Goal: Information Seeking & Learning: Learn about a topic

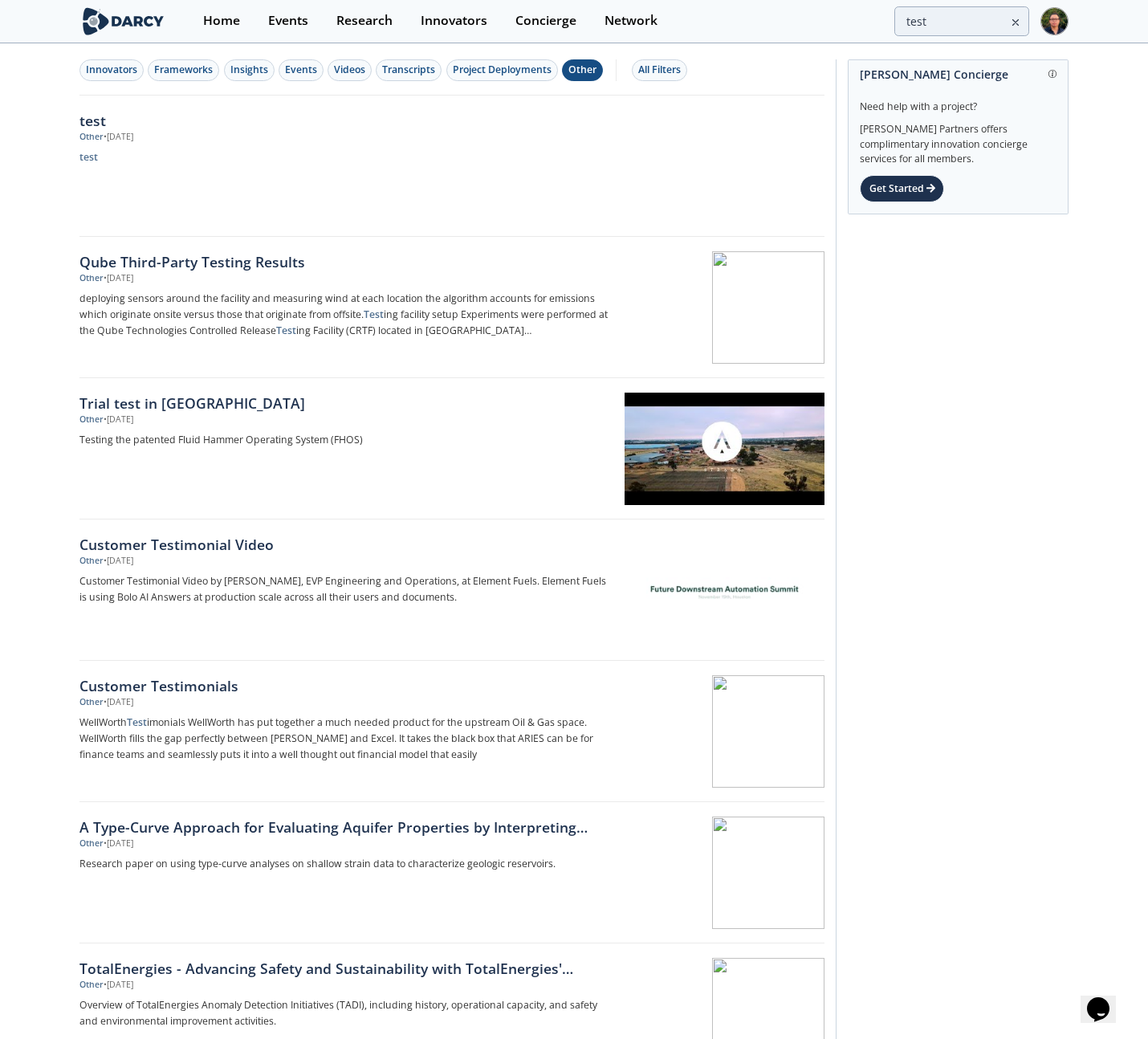
click at [1050, 22] on img at bounding box center [1054, 22] width 28 height 28
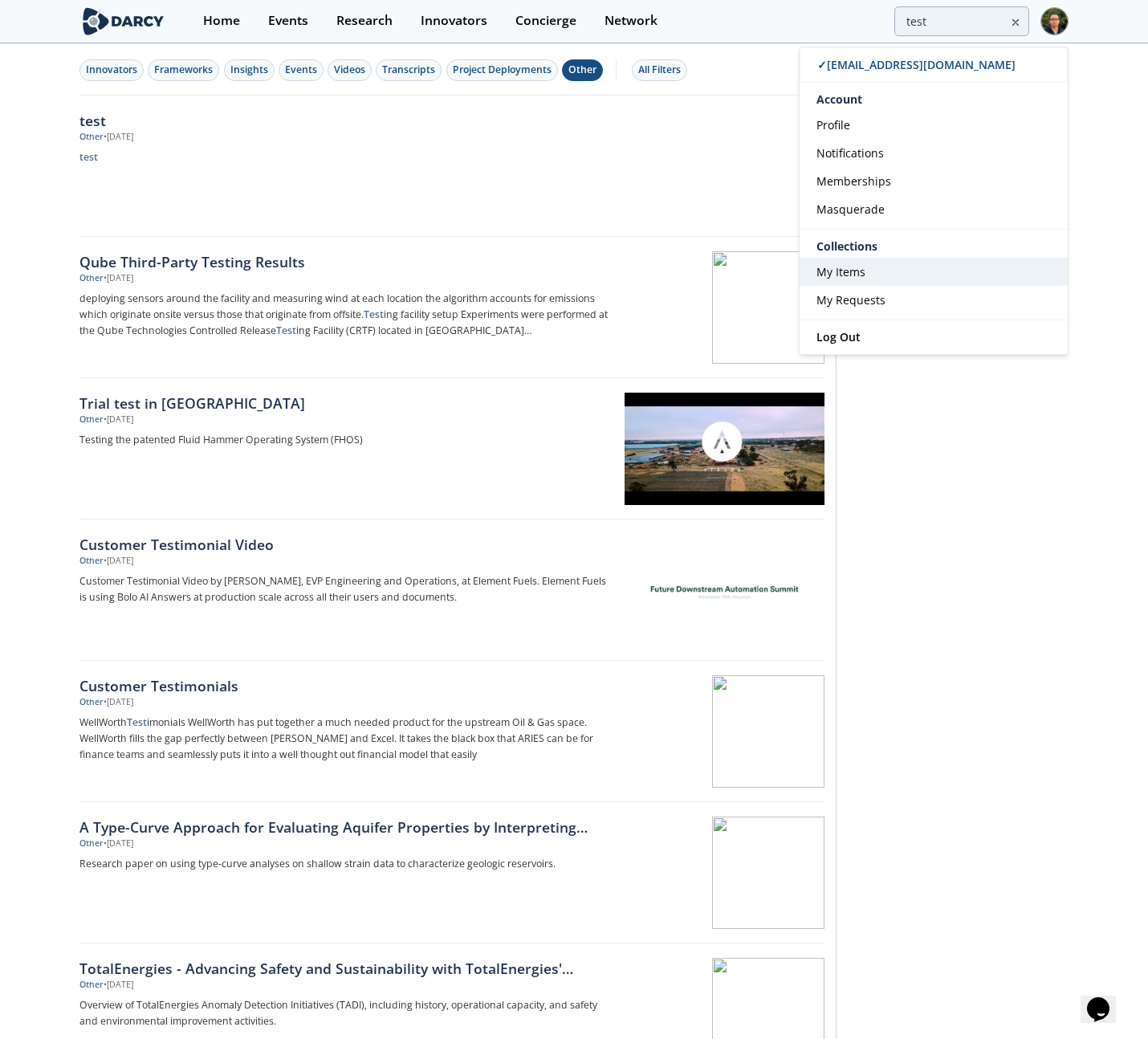
click at [882, 264] on link "My Items" at bounding box center [934, 271] width 269 height 28
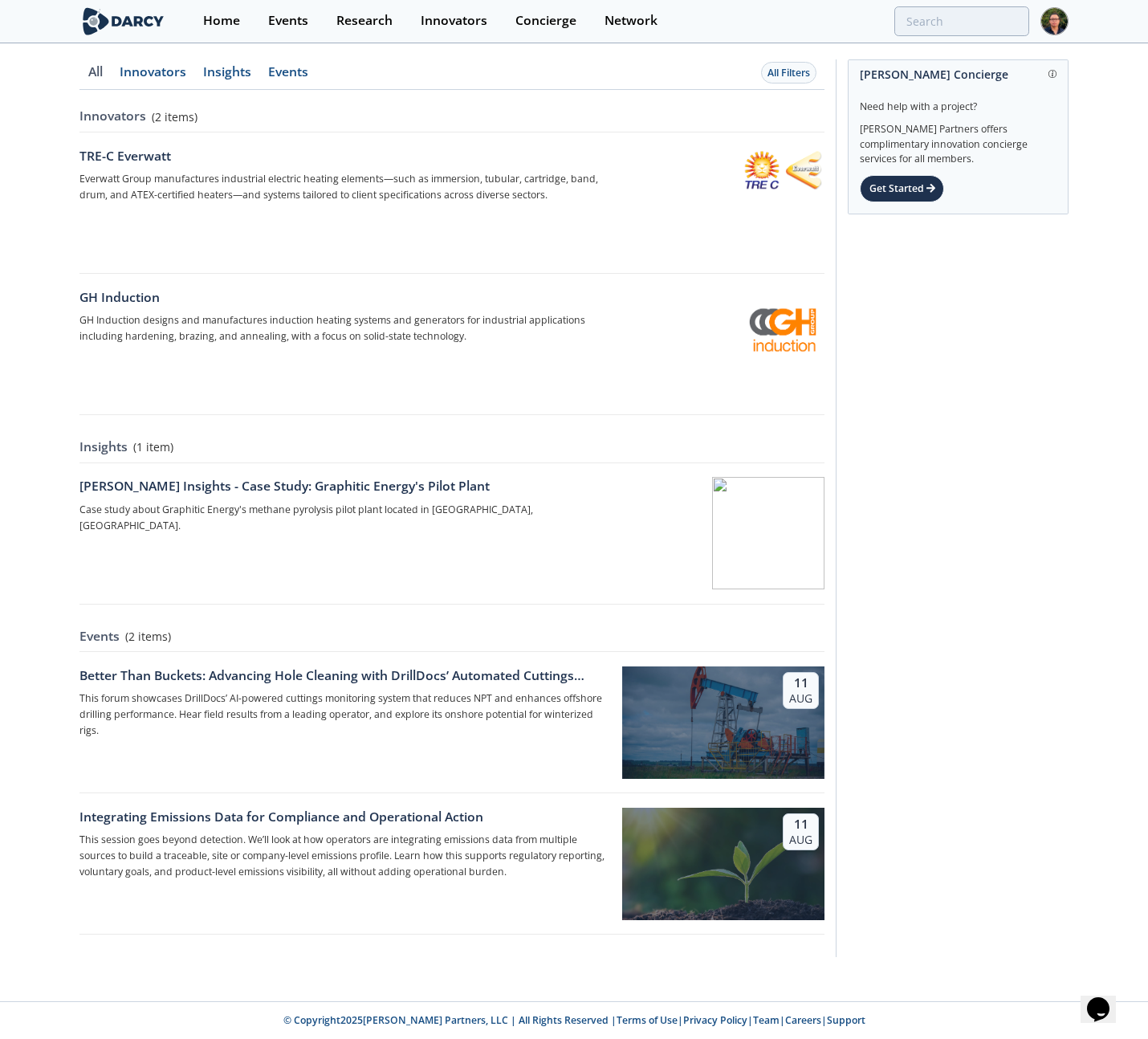
click at [110, 67] on link "Innovators" at bounding box center [94, 78] width 31 height 24
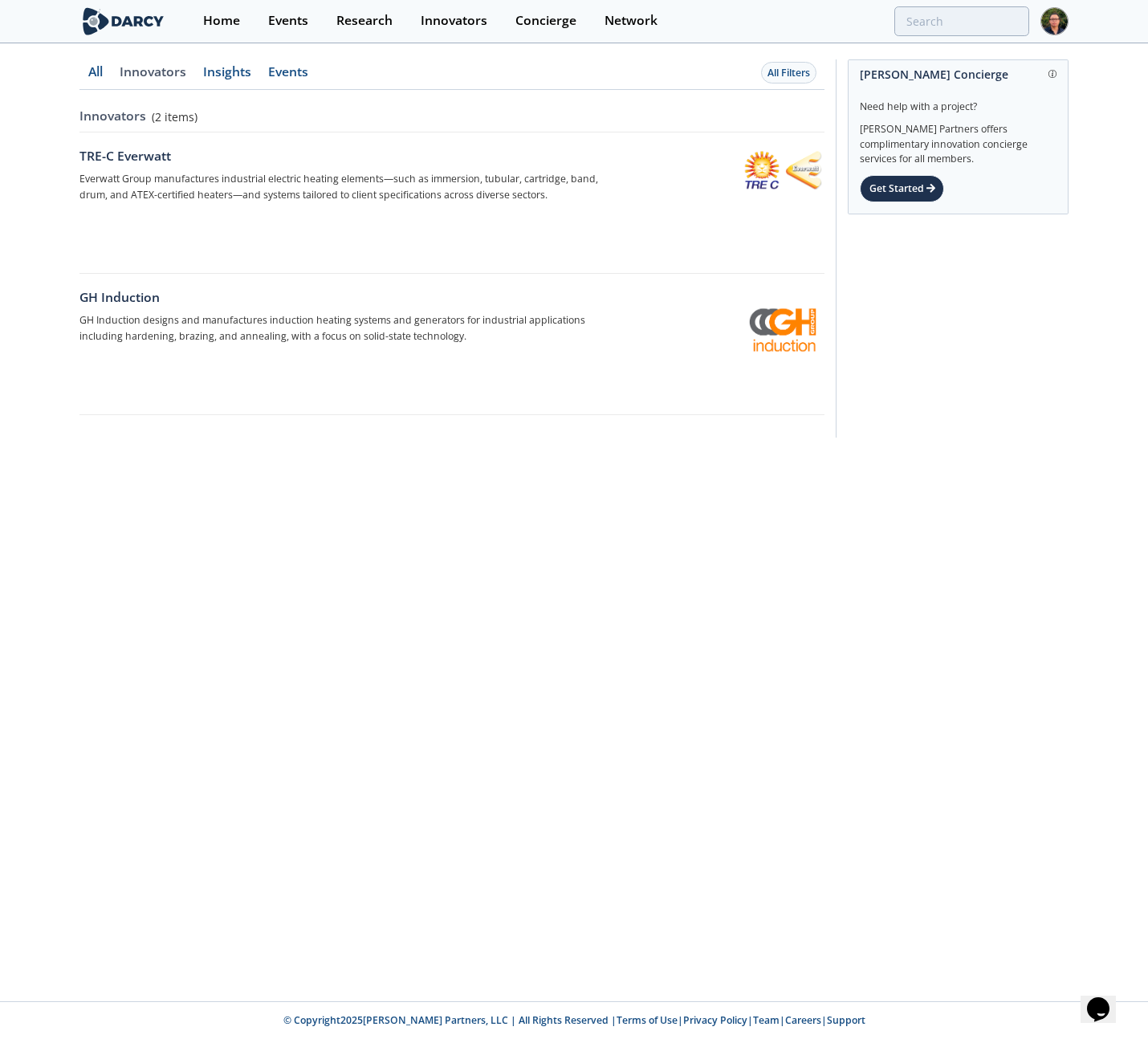
click at [110, 74] on link "Insights" at bounding box center [94, 78] width 31 height 24
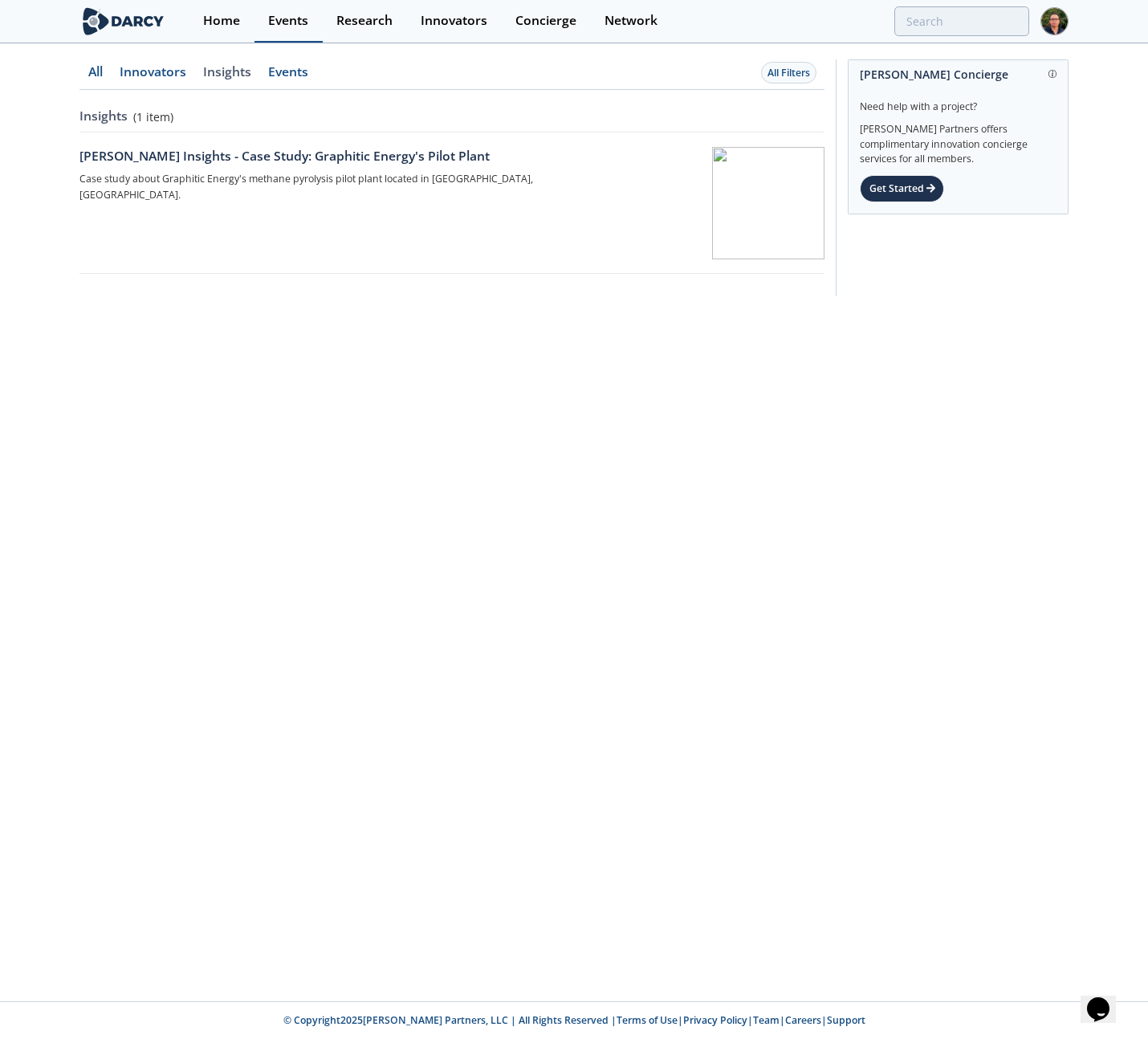
click at [269, 20] on div "Events" at bounding box center [288, 21] width 40 height 13
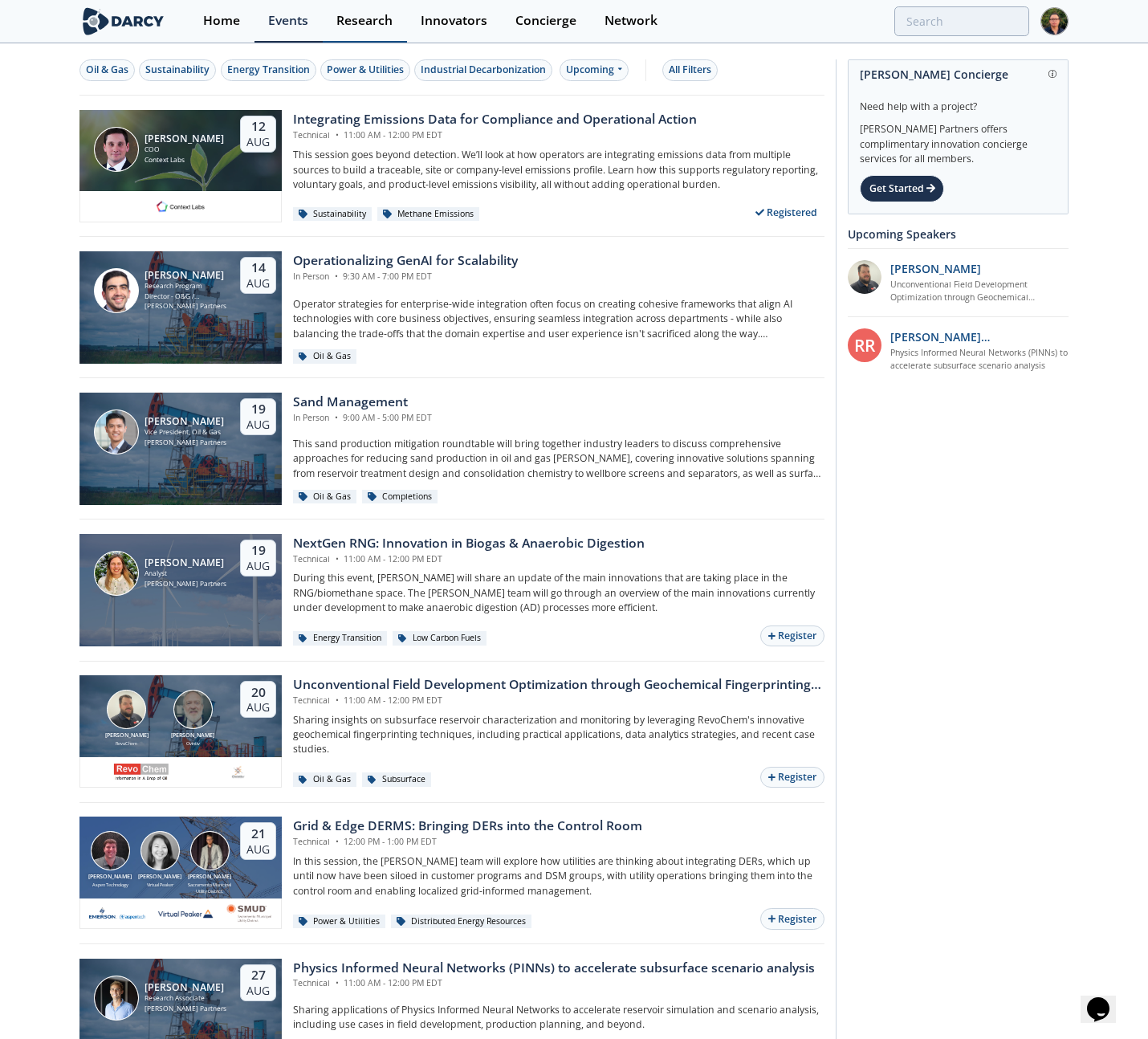
click at [358, 20] on div "Research" at bounding box center [365, 21] width 56 height 13
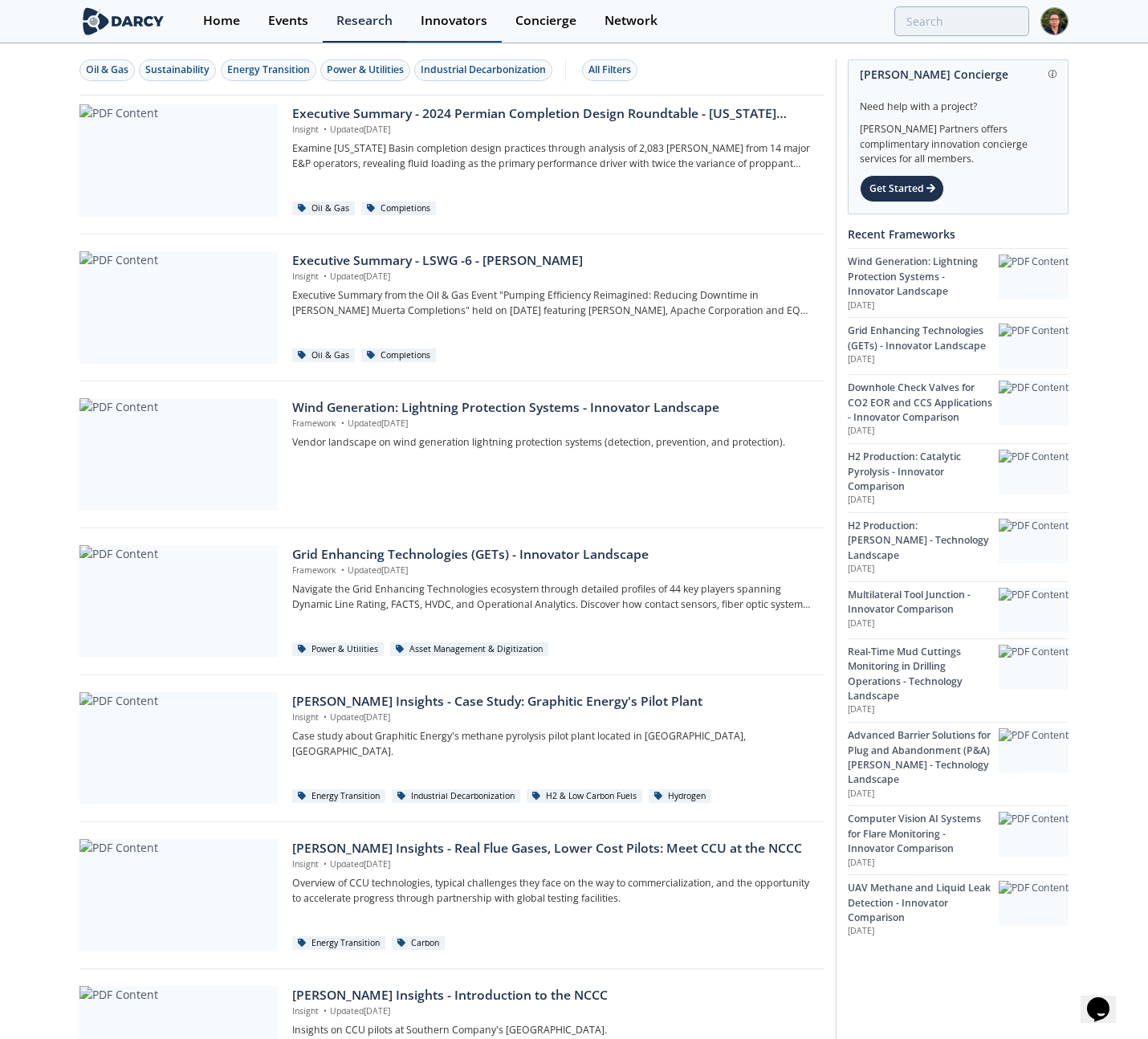
click at [442, 25] on div "Innovators" at bounding box center [454, 21] width 66 height 13
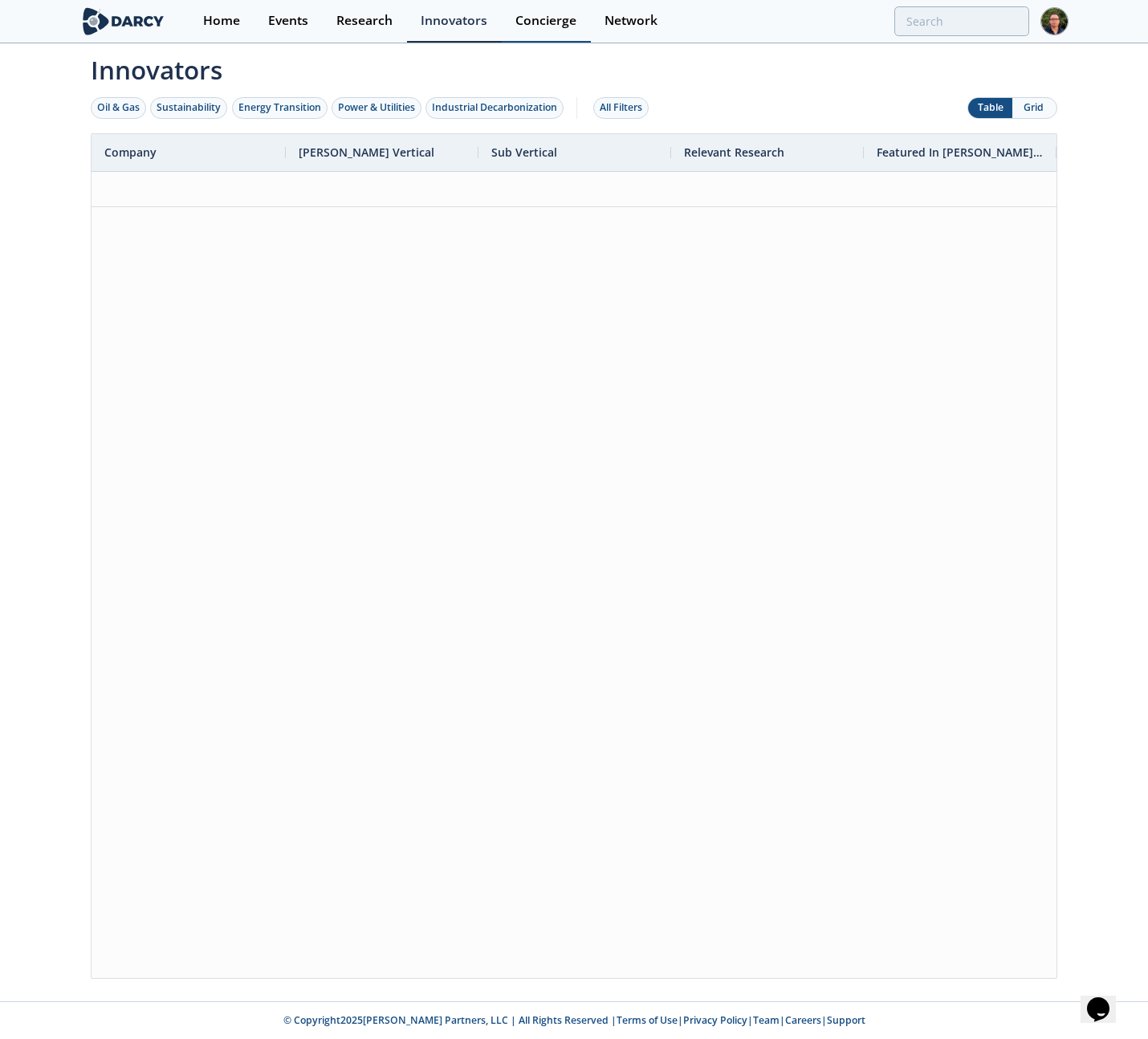
click at [548, 27] on div "Concierge" at bounding box center [545, 21] width 61 height 13
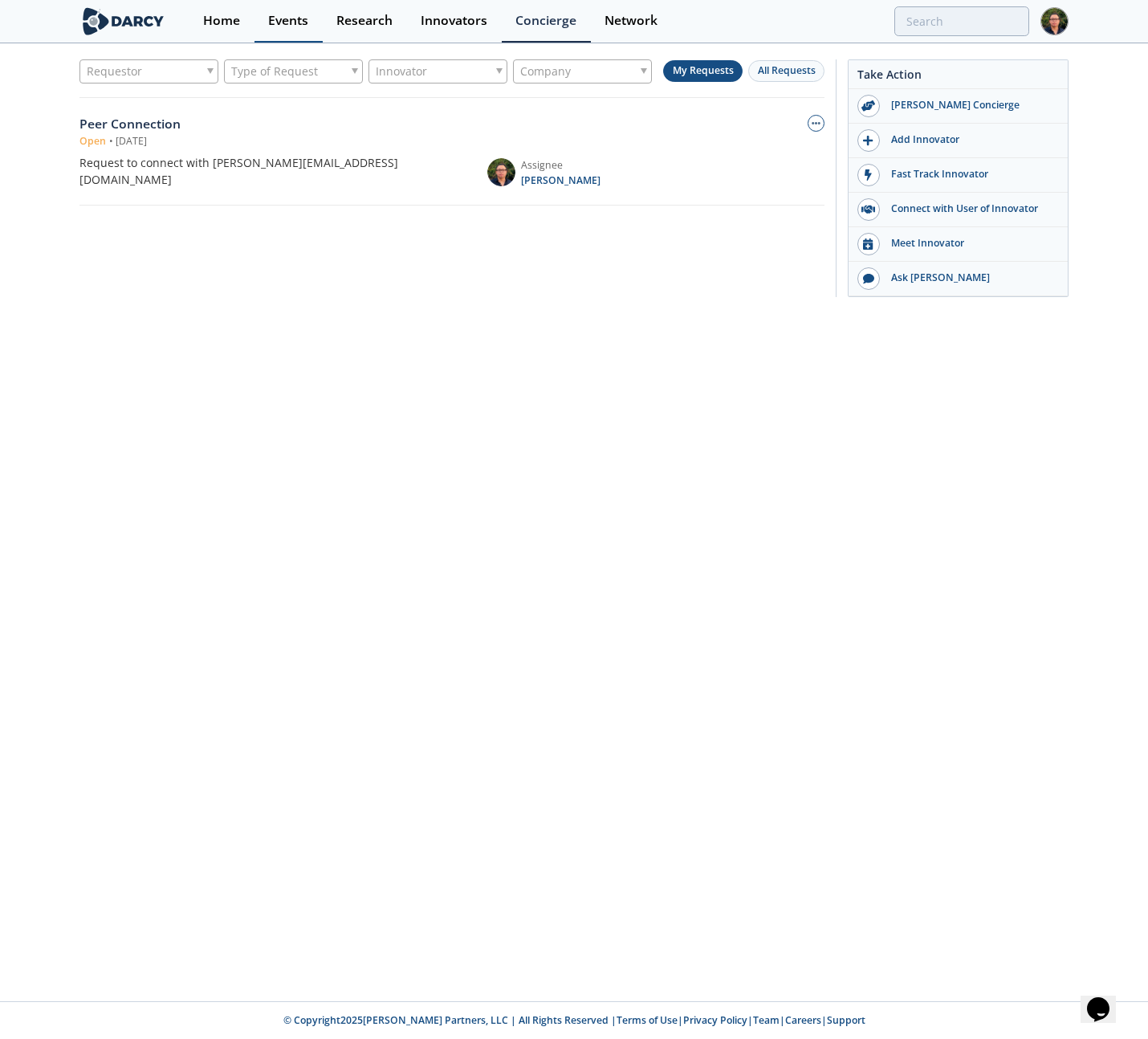
click at [264, 22] on link "Events" at bounding box center [288, 21] width 68 height 42
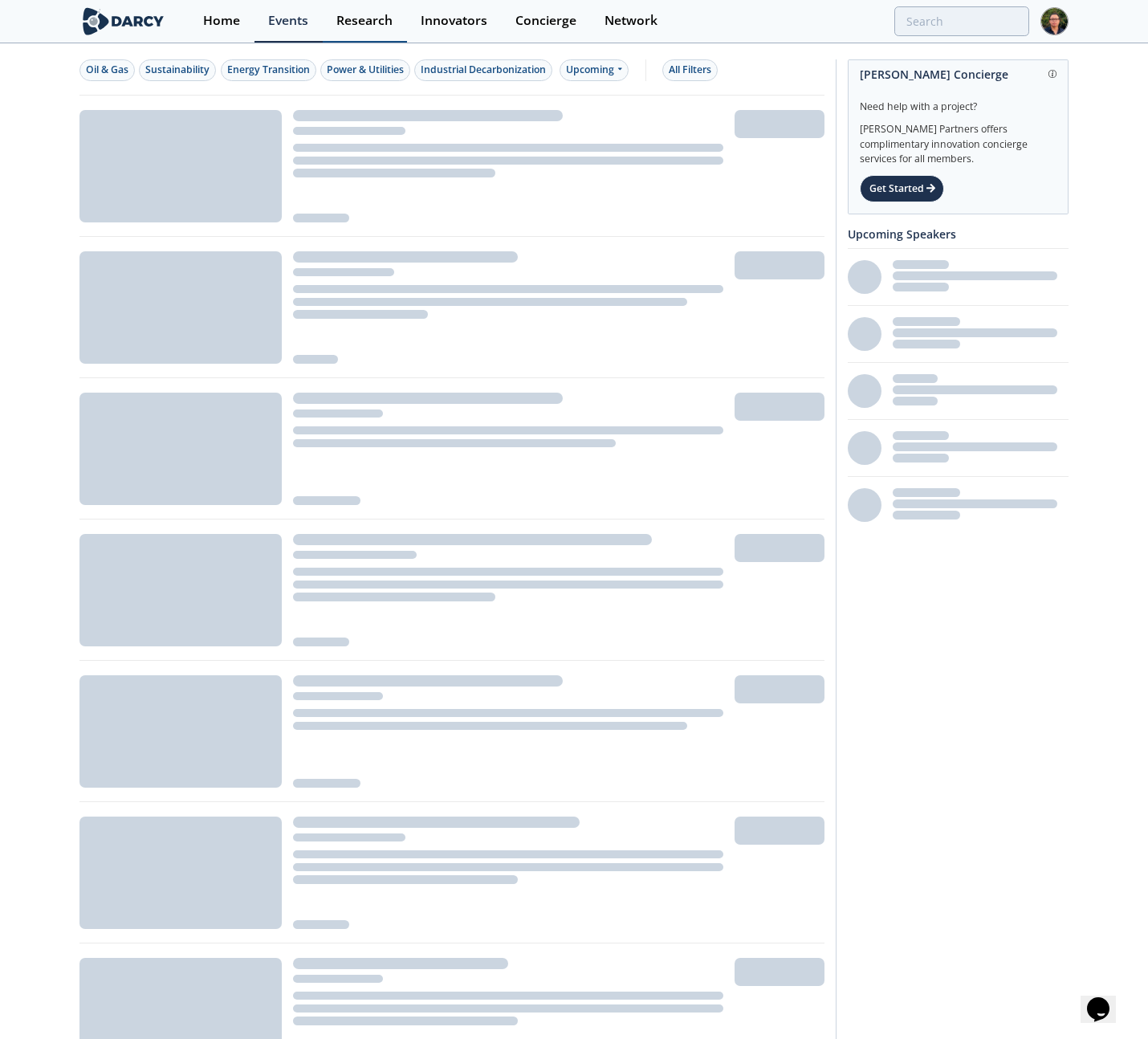
click at [358, 20] on div "Research" at bounding box center [365, 21] width 56 height 13
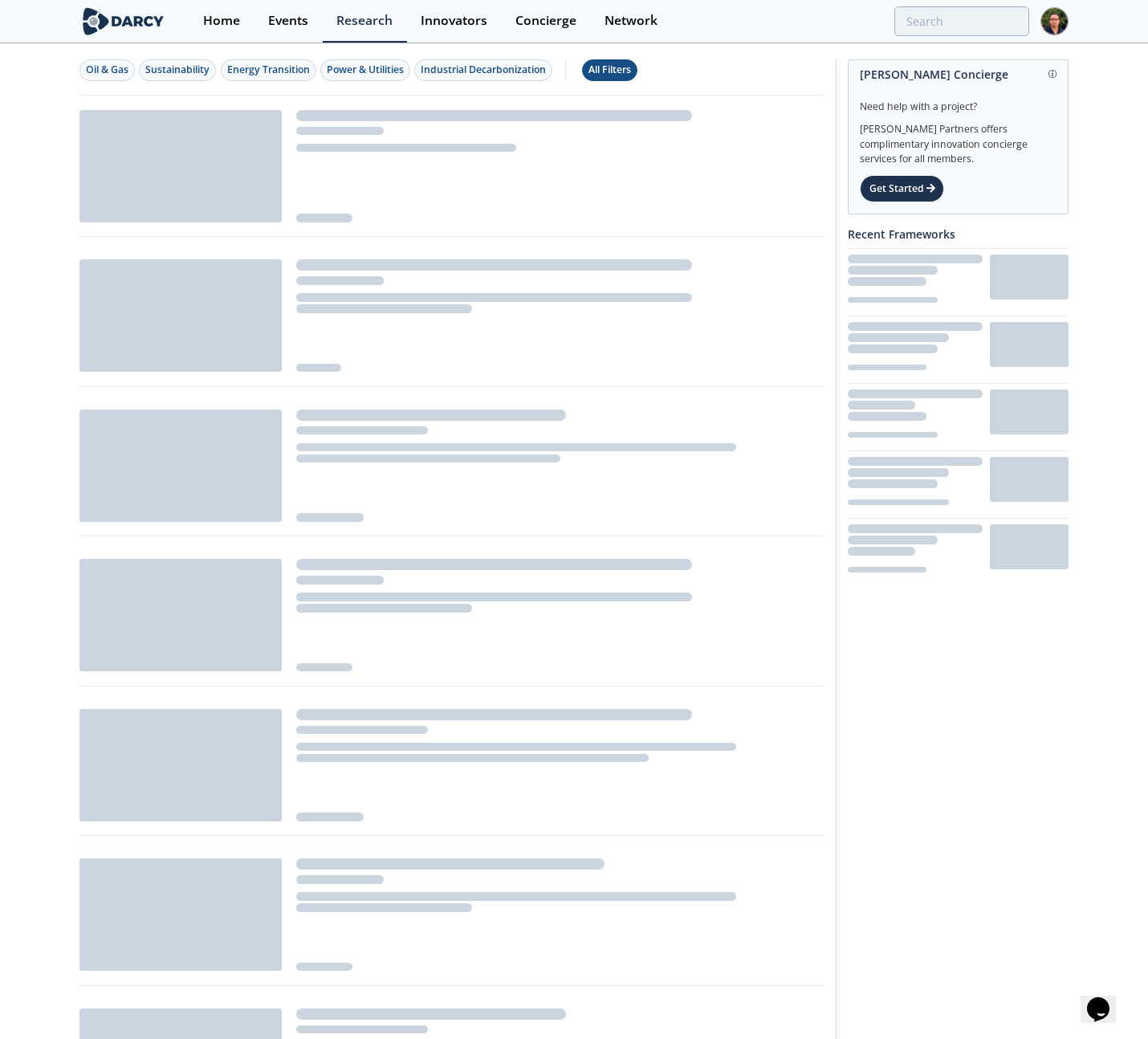
click at [629, 67] on div "All Filters" at bounding box center [609, 69] width 42 height 14
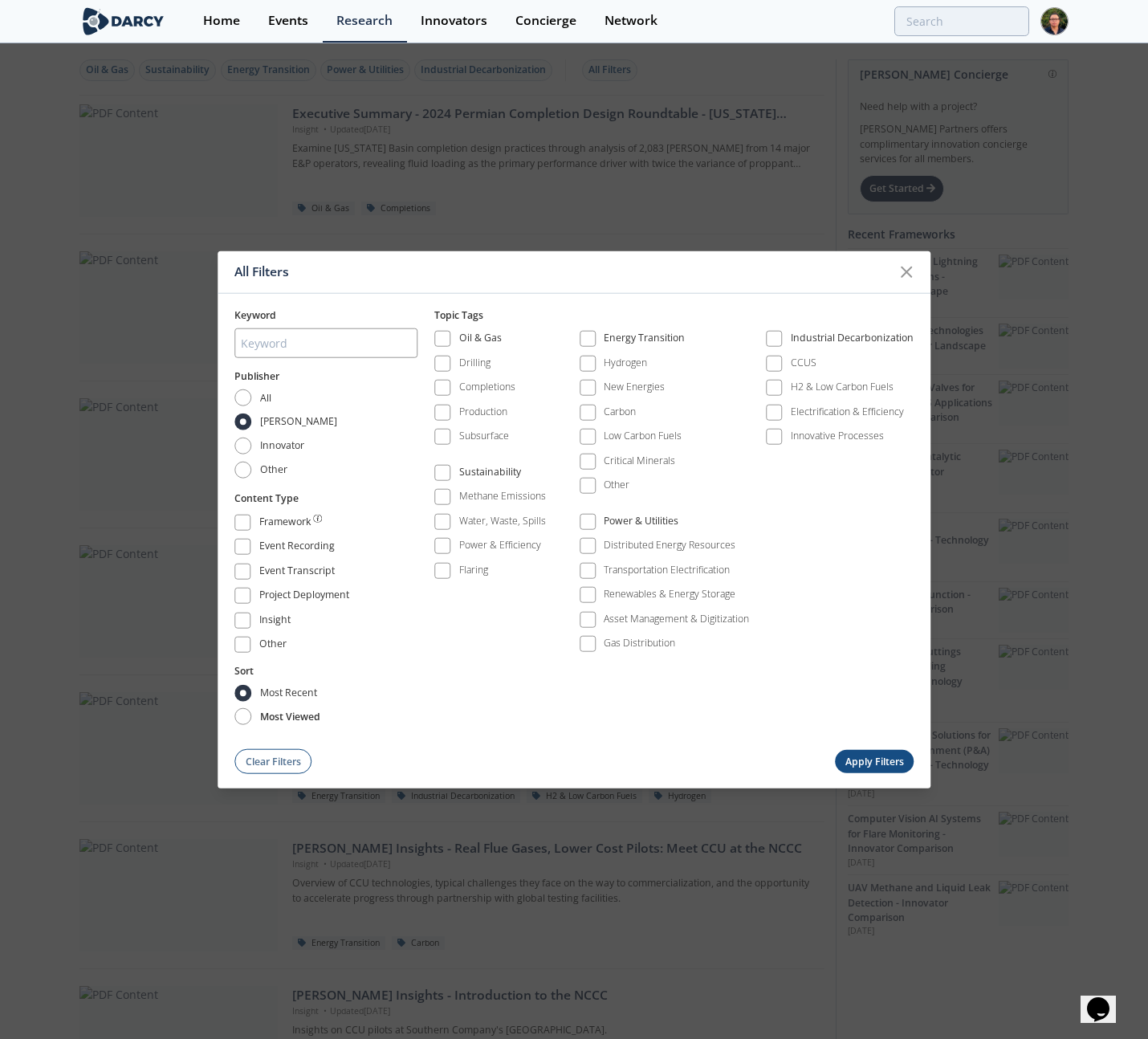
click at [272, 719] on span "most viewed" at bounding box center [290, 716] width 60 height 14
click at [252, 719] on input "most viewed" at bounding box center [243, 717] width 17 height 17
radio input "true"
click at [864, 756] on button "Apply Filters" at bounding box center [874, 761] width 79 height 23
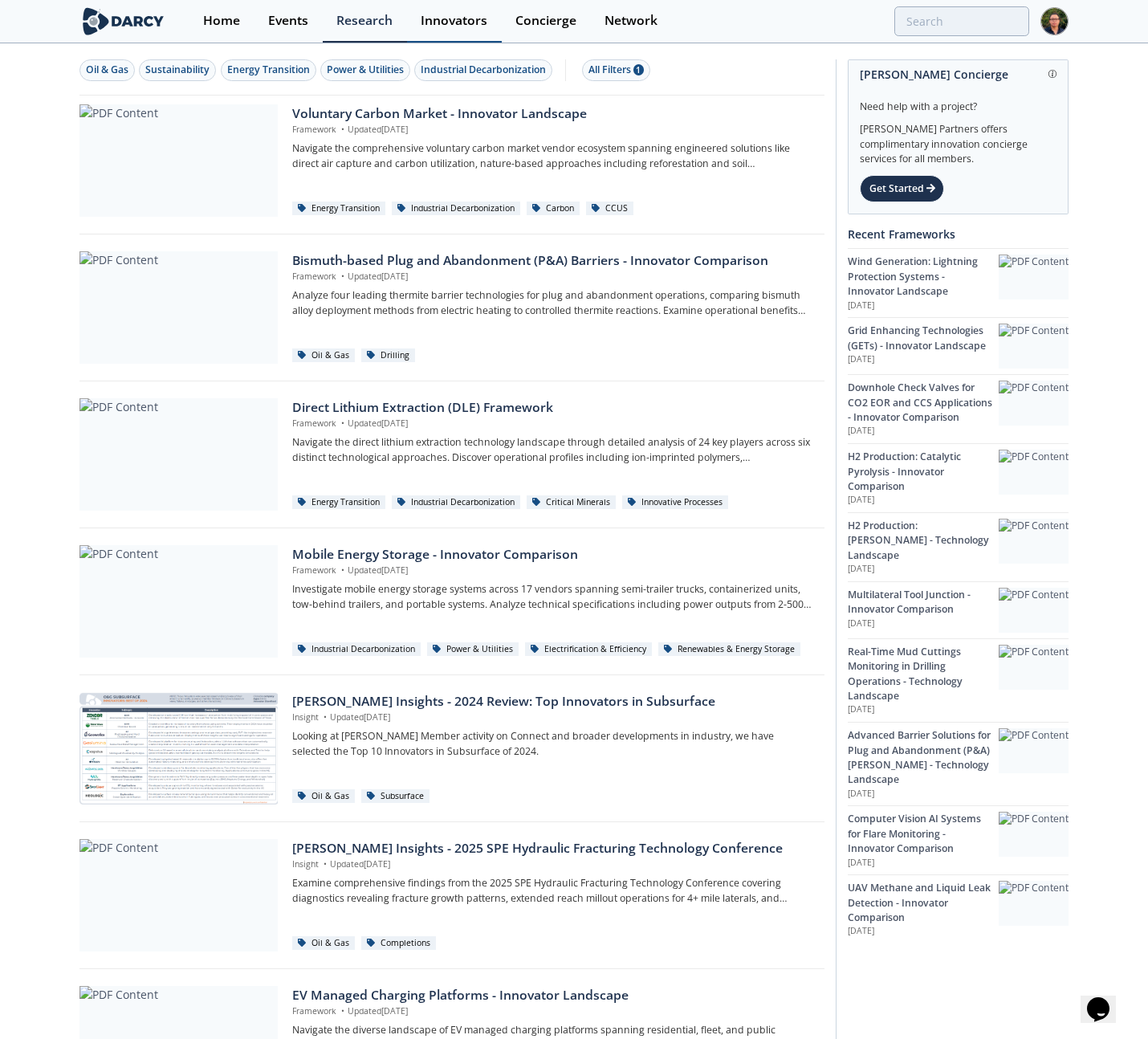
click at [440, 23] on div "Innovators" at bounding box center [454, 21] width 66 height 13
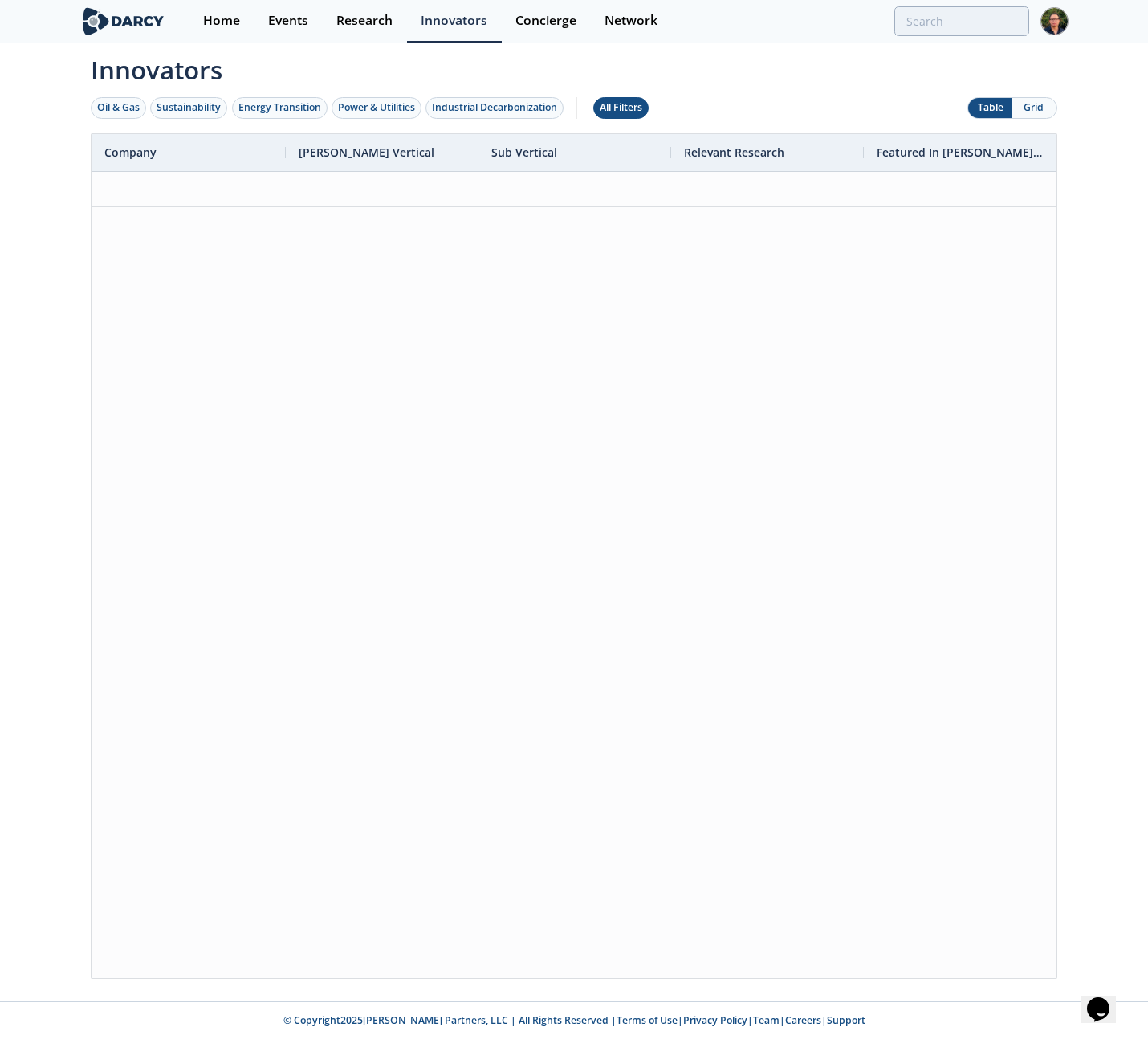
click at [626, 106] on div "All Filters" at bounding box center [620, 107] width 42 height 14
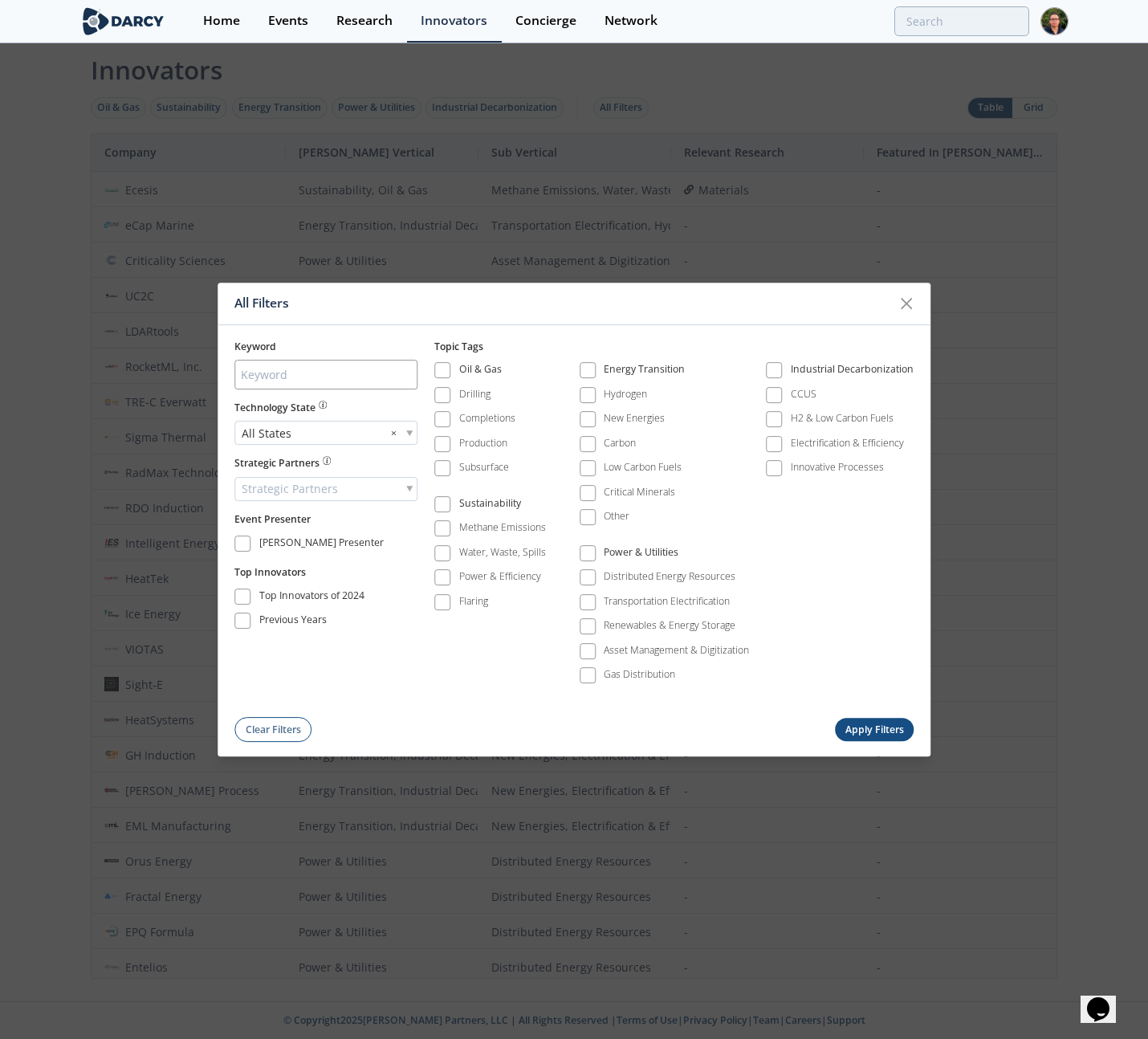
click at [311, 67] on div "All Filters Keyword Technology State All States × Strategic Partners Strategic …" at bounding box center [574, 520] width 1148 height 1039
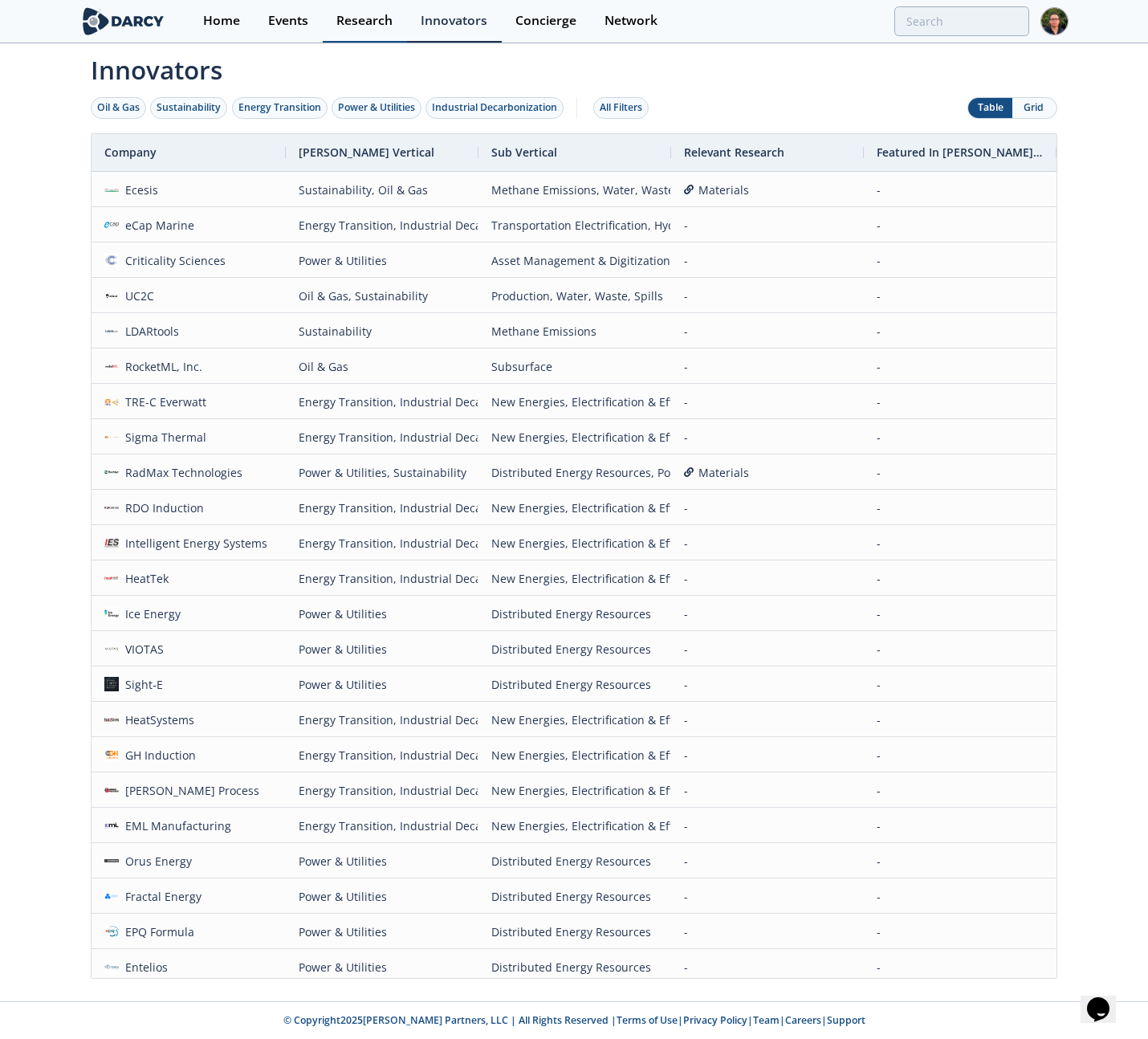
click at [337, 20] on div "Research" at bounding box center [365, 21] width 56 height 13
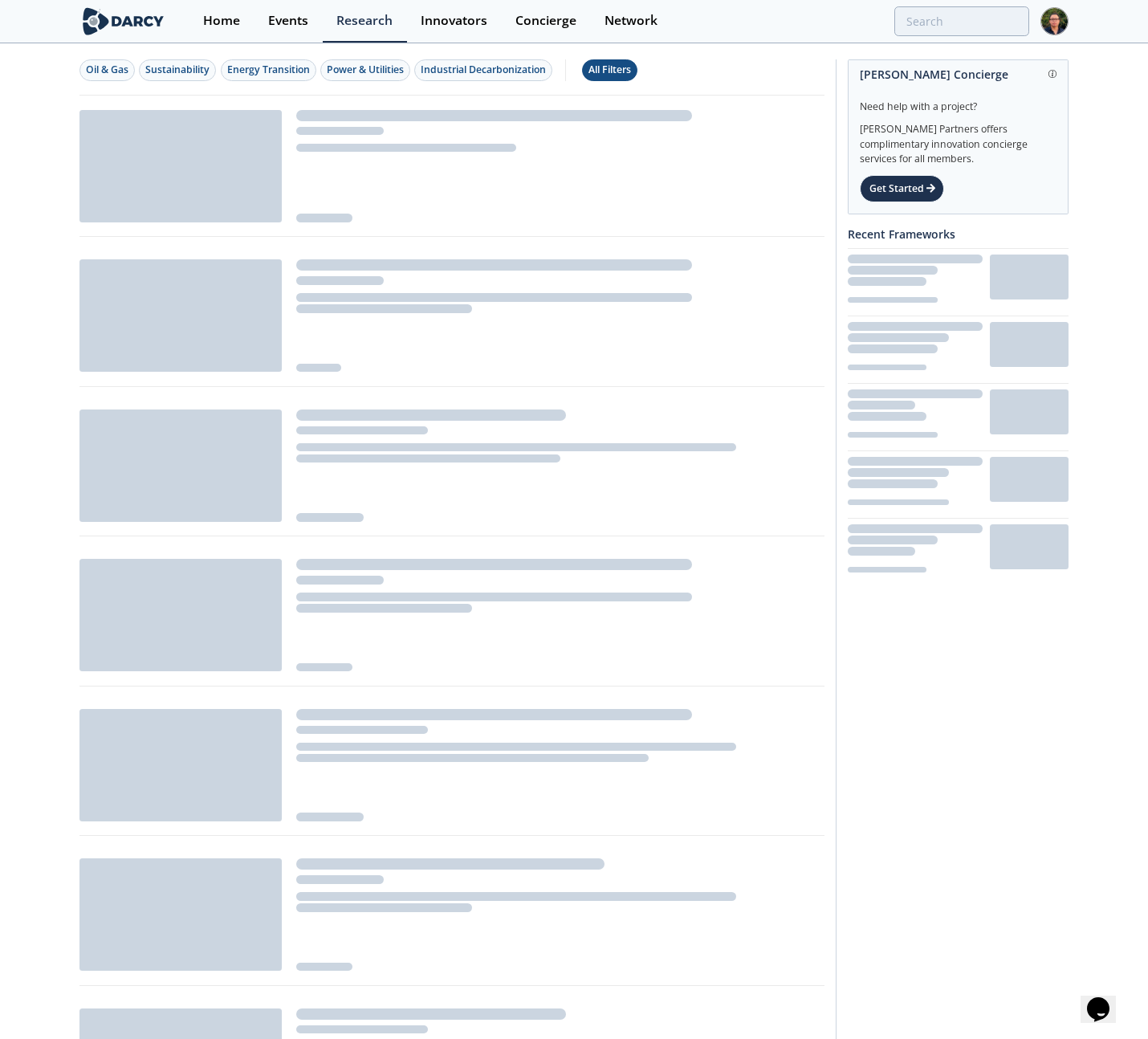
click at [609, 71] on div "All Filters" at bounding box center [609, 69] width 42 height 14
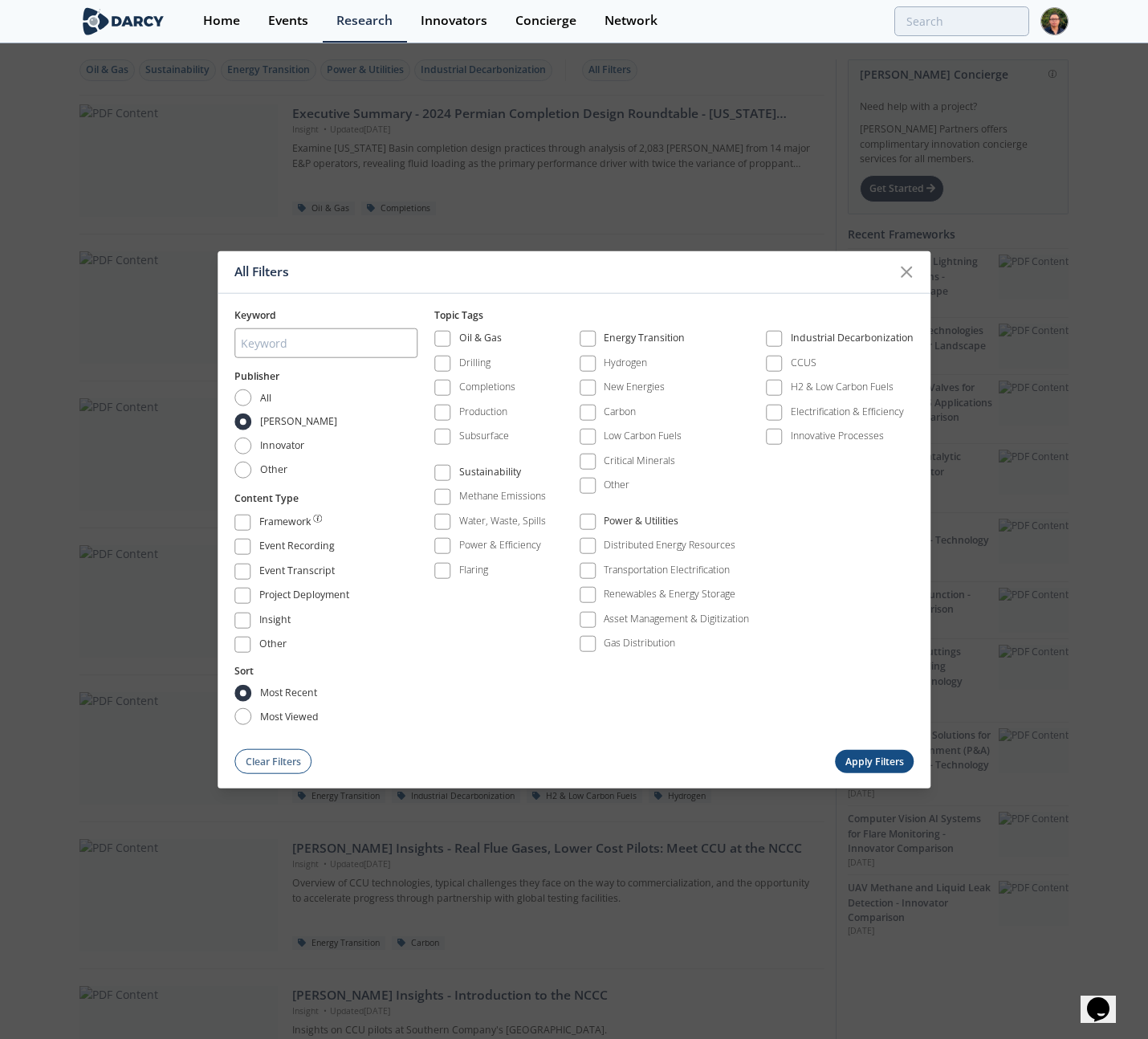
click at [888, 754] on button "Apply Filters" at bounding box center [874, 761] width 79 height 23
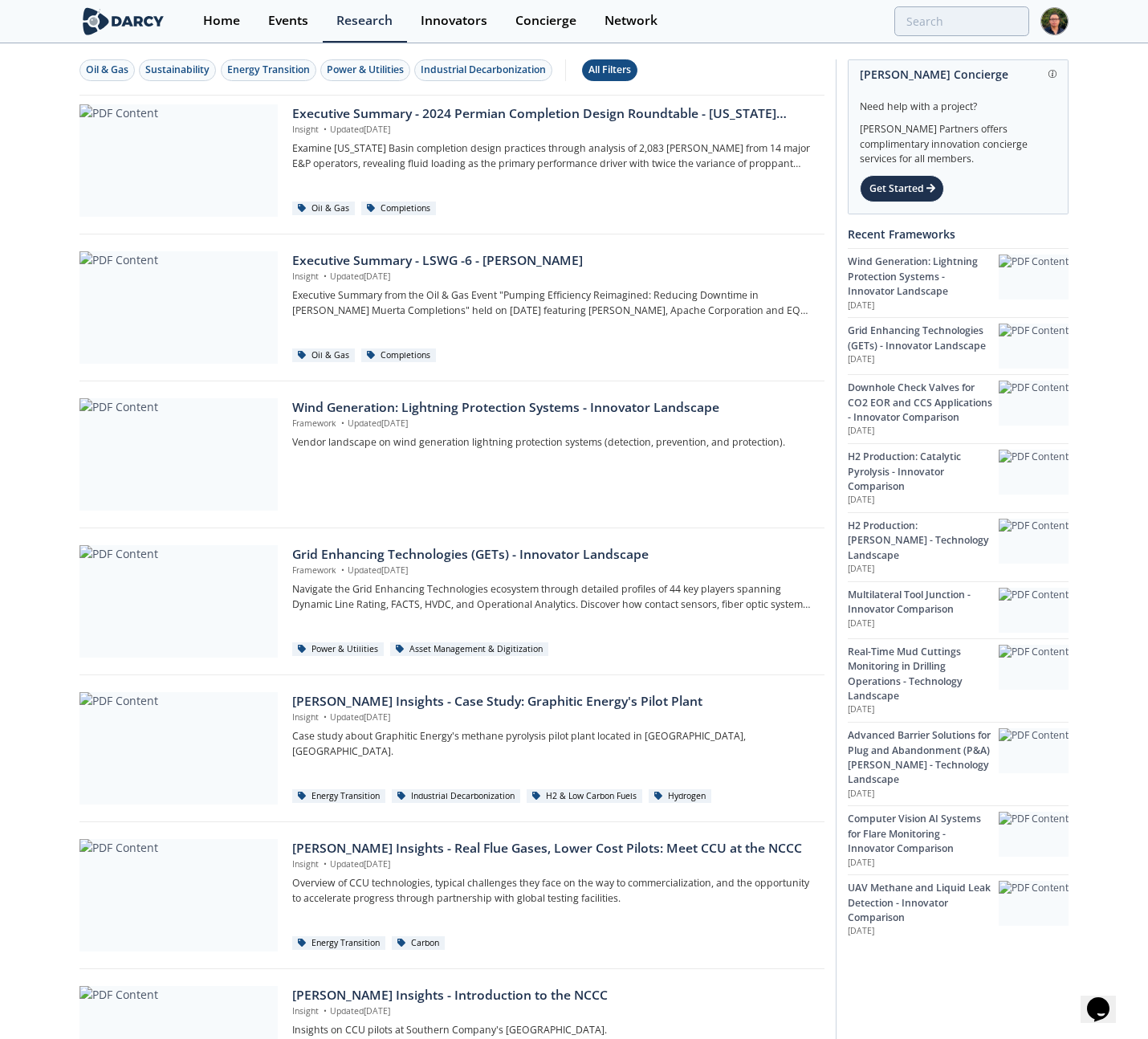
click at [614, 71] on div "All Filters" at bounding box center [609, 69] width 42 height 14
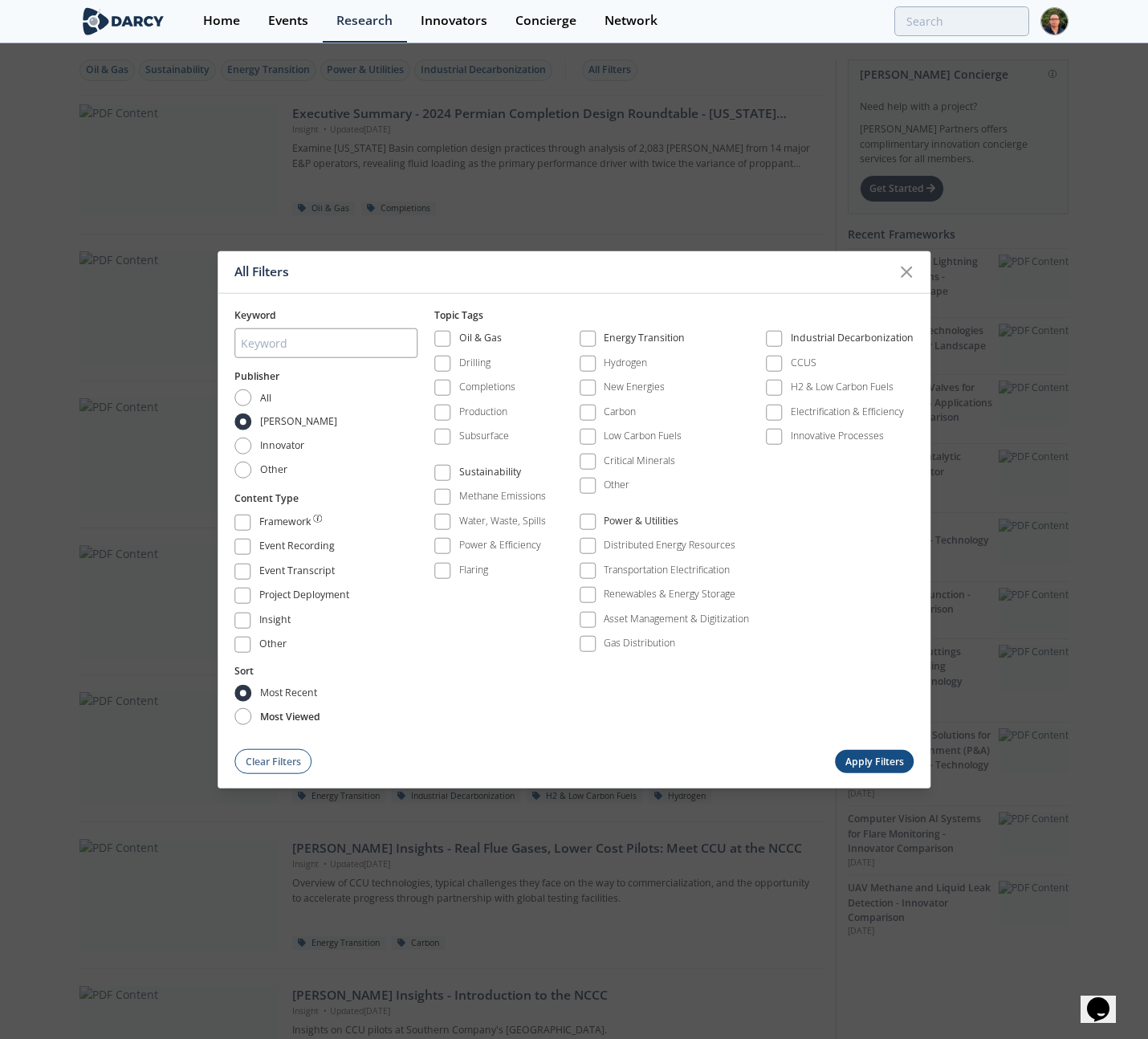
click at [297, 714] on span "most viewed" at bounding box center [290, 716] width 60 height 14
click at [252, 714] on input "most viewed" at bounding box center [243, 717] width 17 height 17
radio input "true"
click at [866, 762] on button "Apply Filters" at bounding box center [874, 761] width 79 height 23
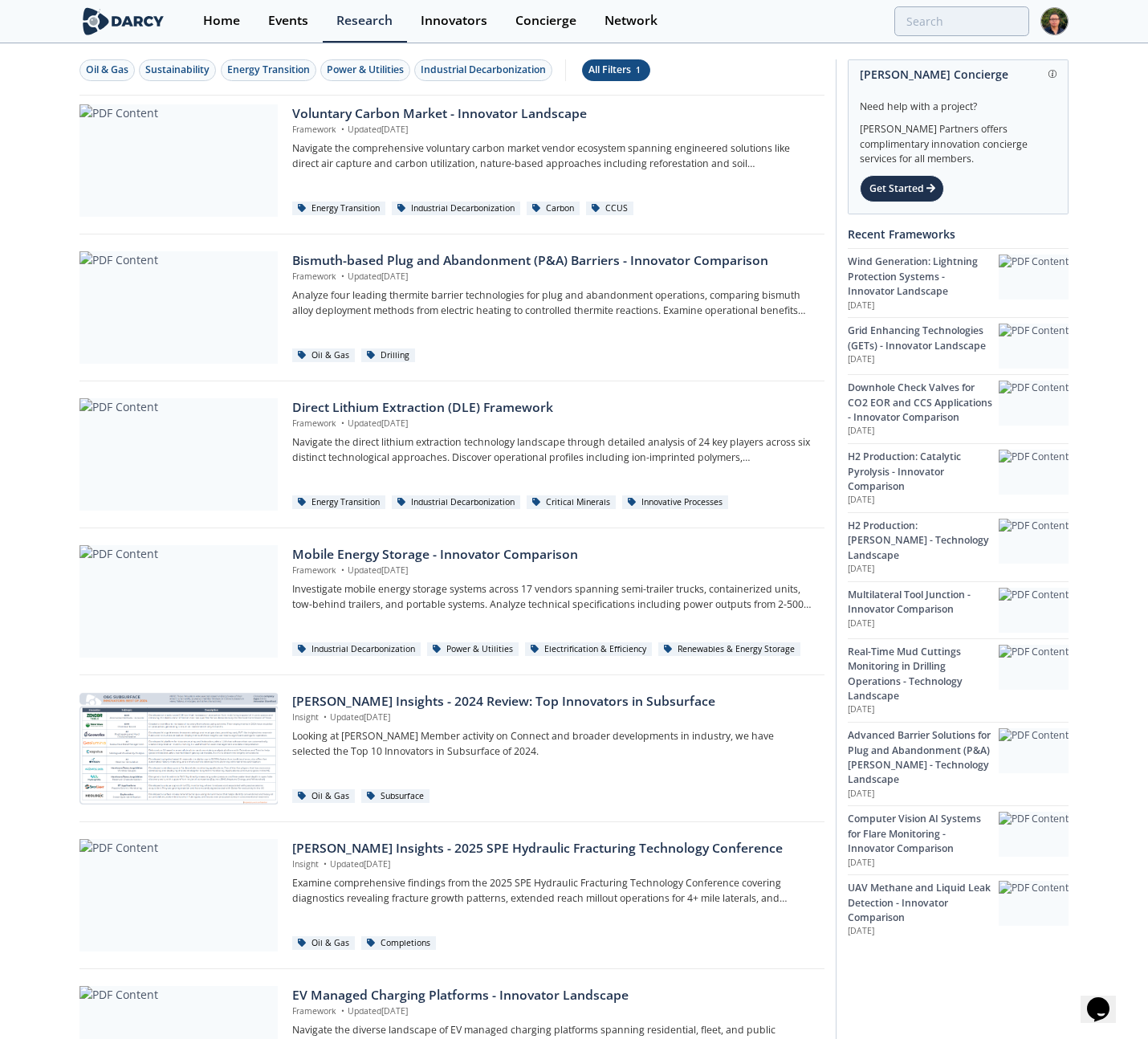
click at [621, 67] on div "All Filters 1" at bounding box center [616, 69] width 55 height 14
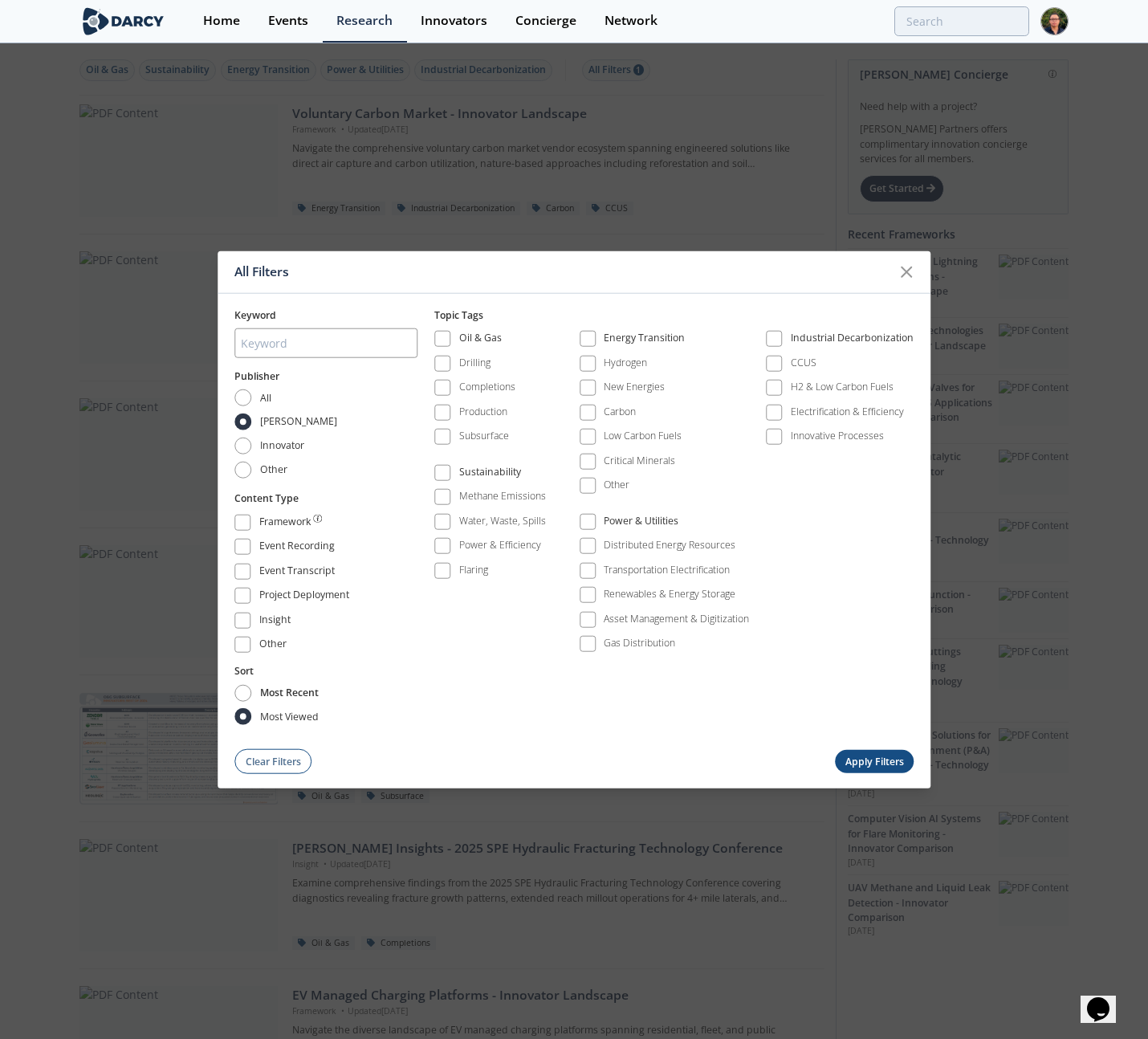
drag, startPoint x: 276, startPoint y: 687, endPoint x: 302, endPoint y: 695, distance: 27.2
click at [277, 687] on span "most recent" at bounding box center [289, 693] width 59 height 14
click at [252, 687] on input "most recent" at bounding box center [243, 693] width 17 height 17
radio input "true"
click at [876, 761] on button "Apply Filters" at bounding box center [874, 761] width 79 height 23
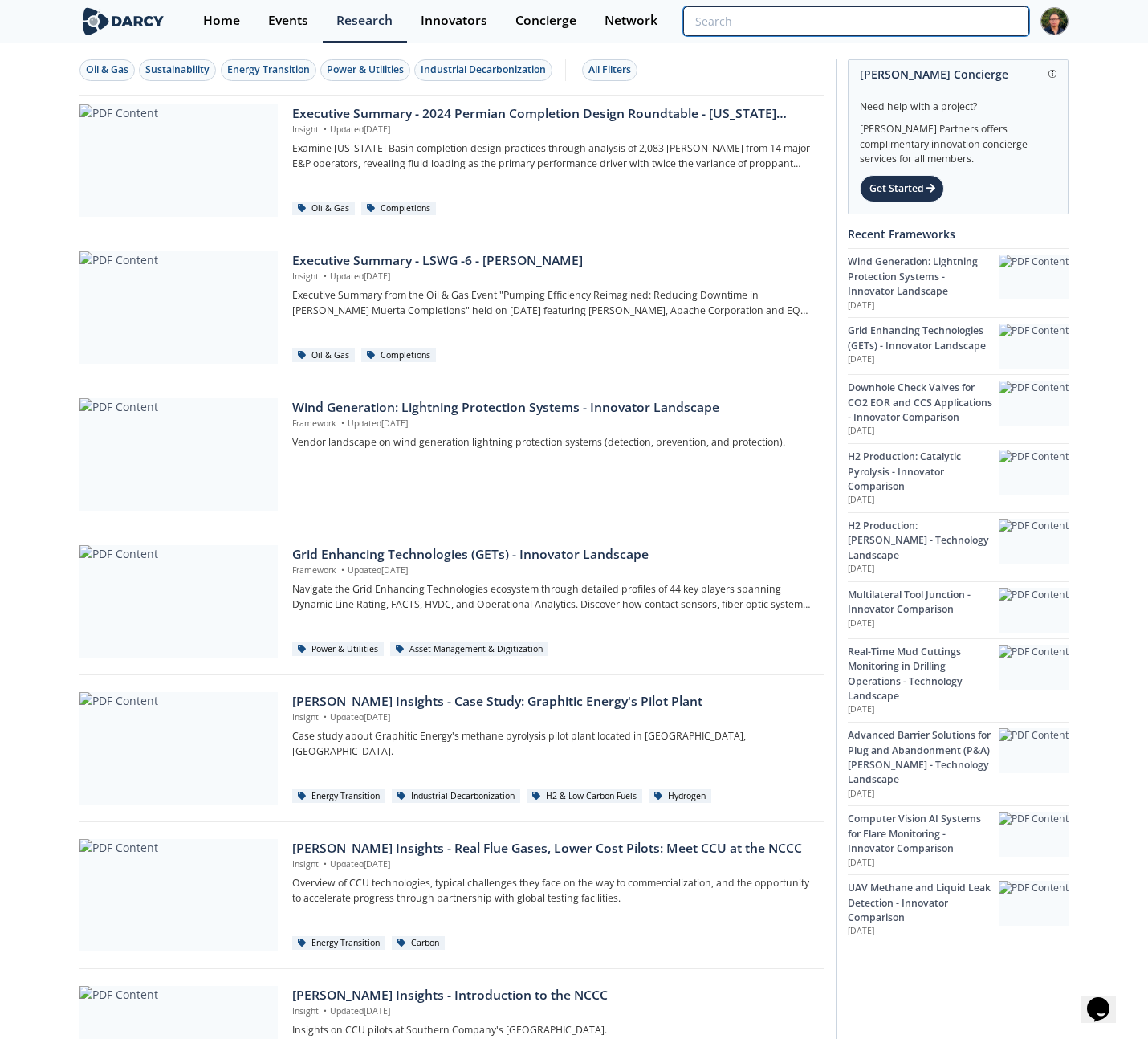
click at [947, 20] on input "search" at bounding box center [856, 22] width 346 height 30
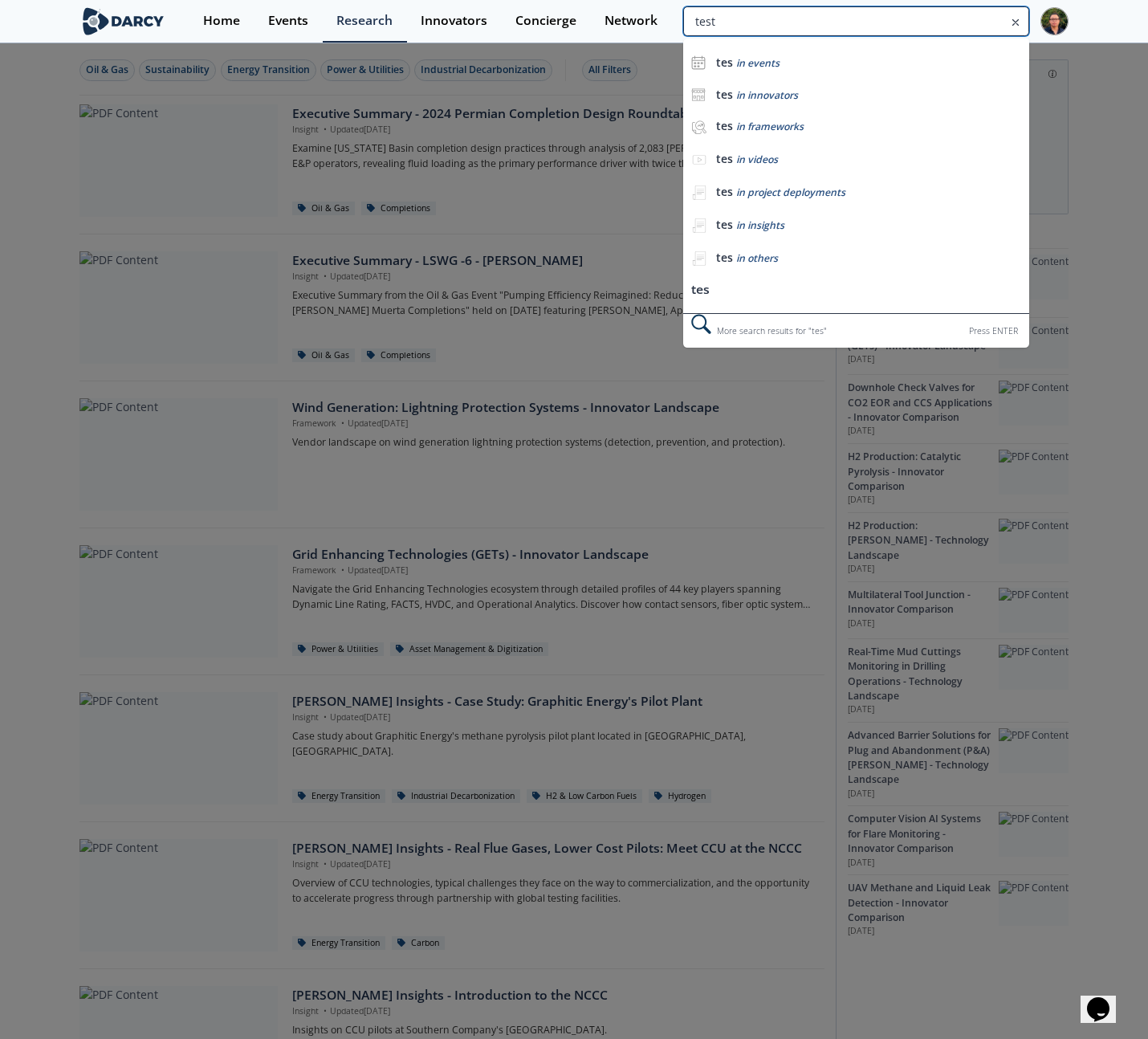
type input "test"
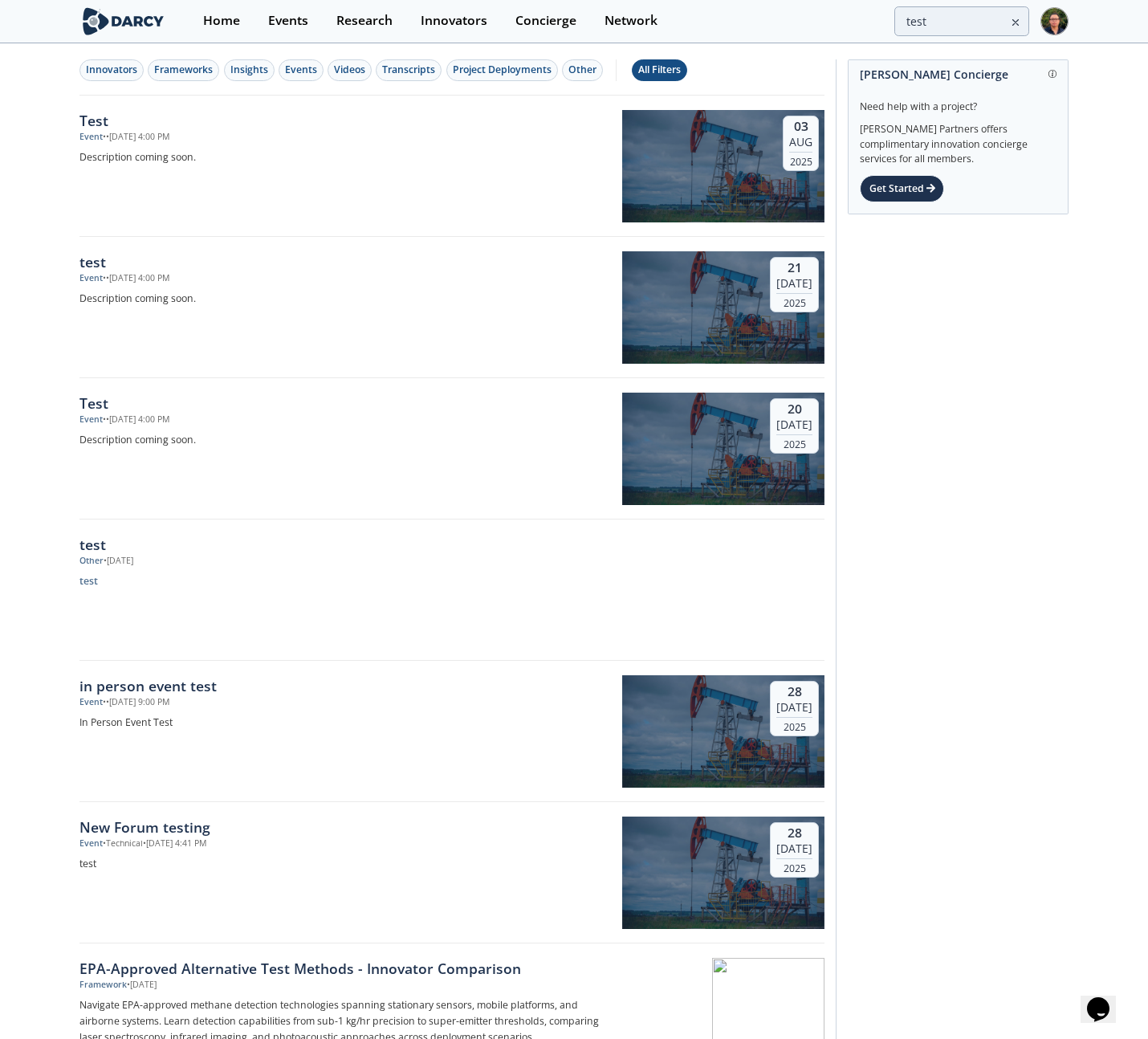
click at [675, 80] on button "All Filters" at bounding box center [659, 69] width 55 height 22
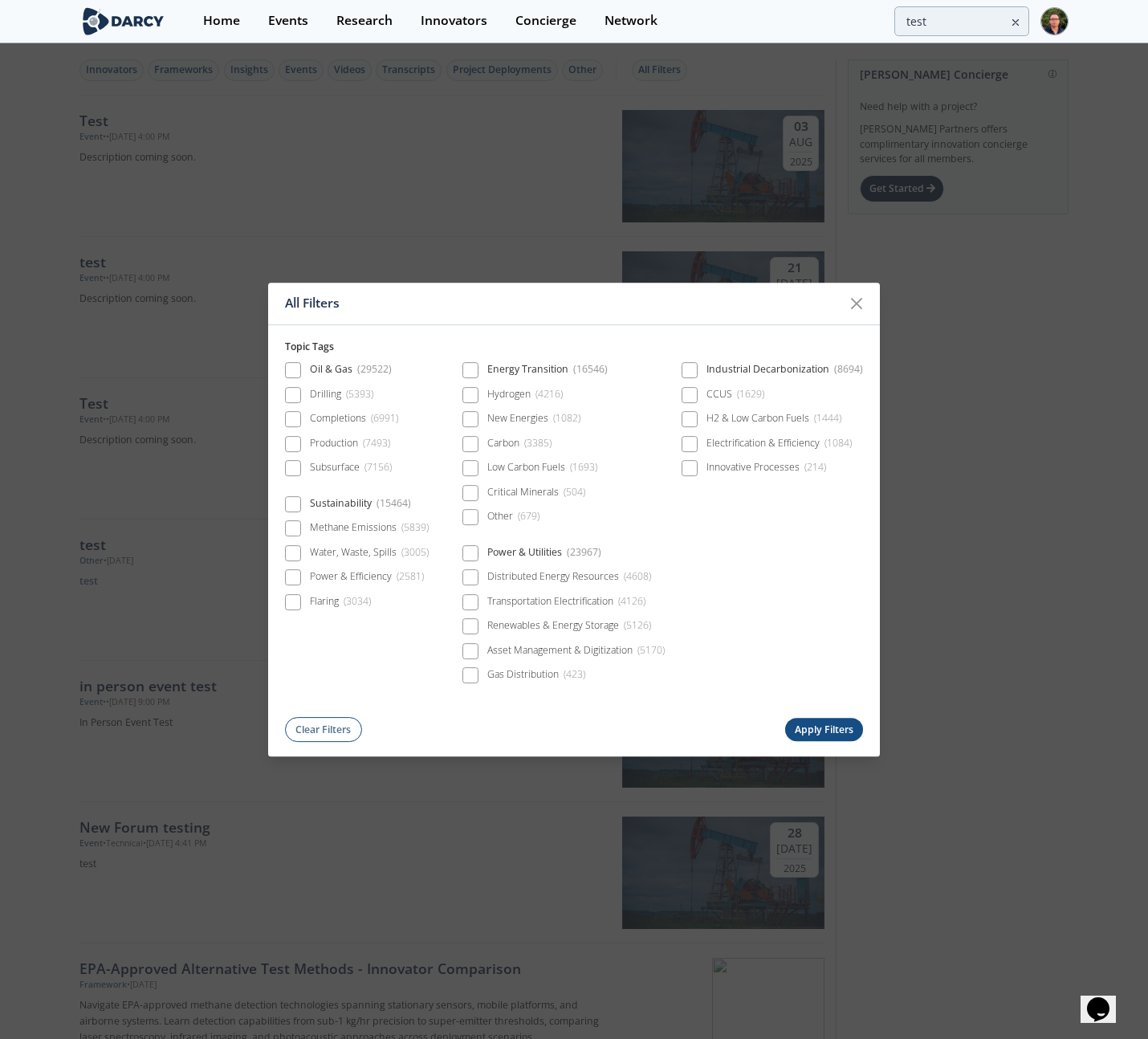
click at [737, 83] on div "All Filters Topic Tags Oil & Gas ( 29522 ) Drilling ( 5393 ) Completions ( 6991…" at bounding box center [574, 520] width 1148 height 1039
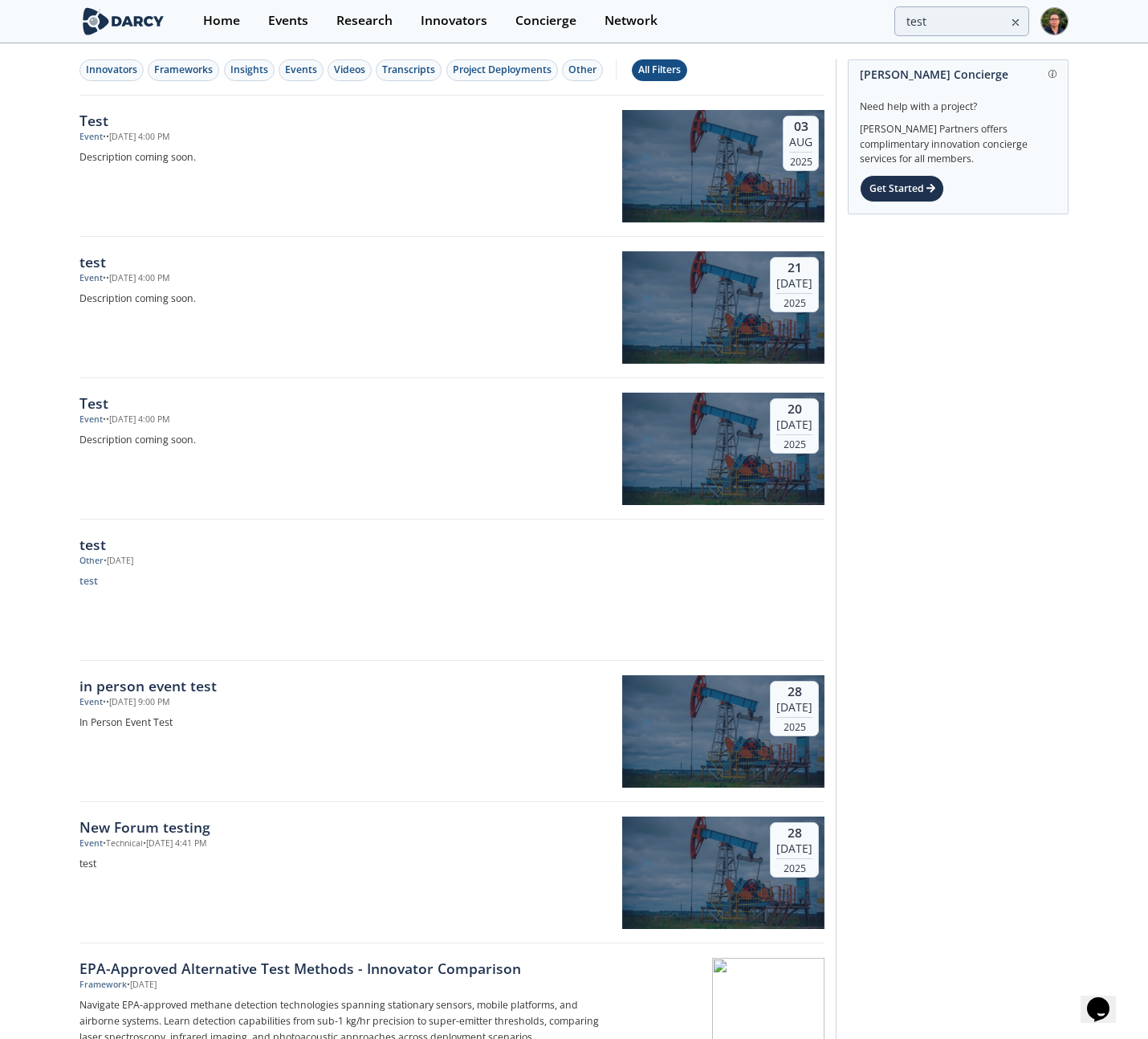
click at [676, 66] on div "All Filters" at bounding box center [659, 69] width 42 height 14
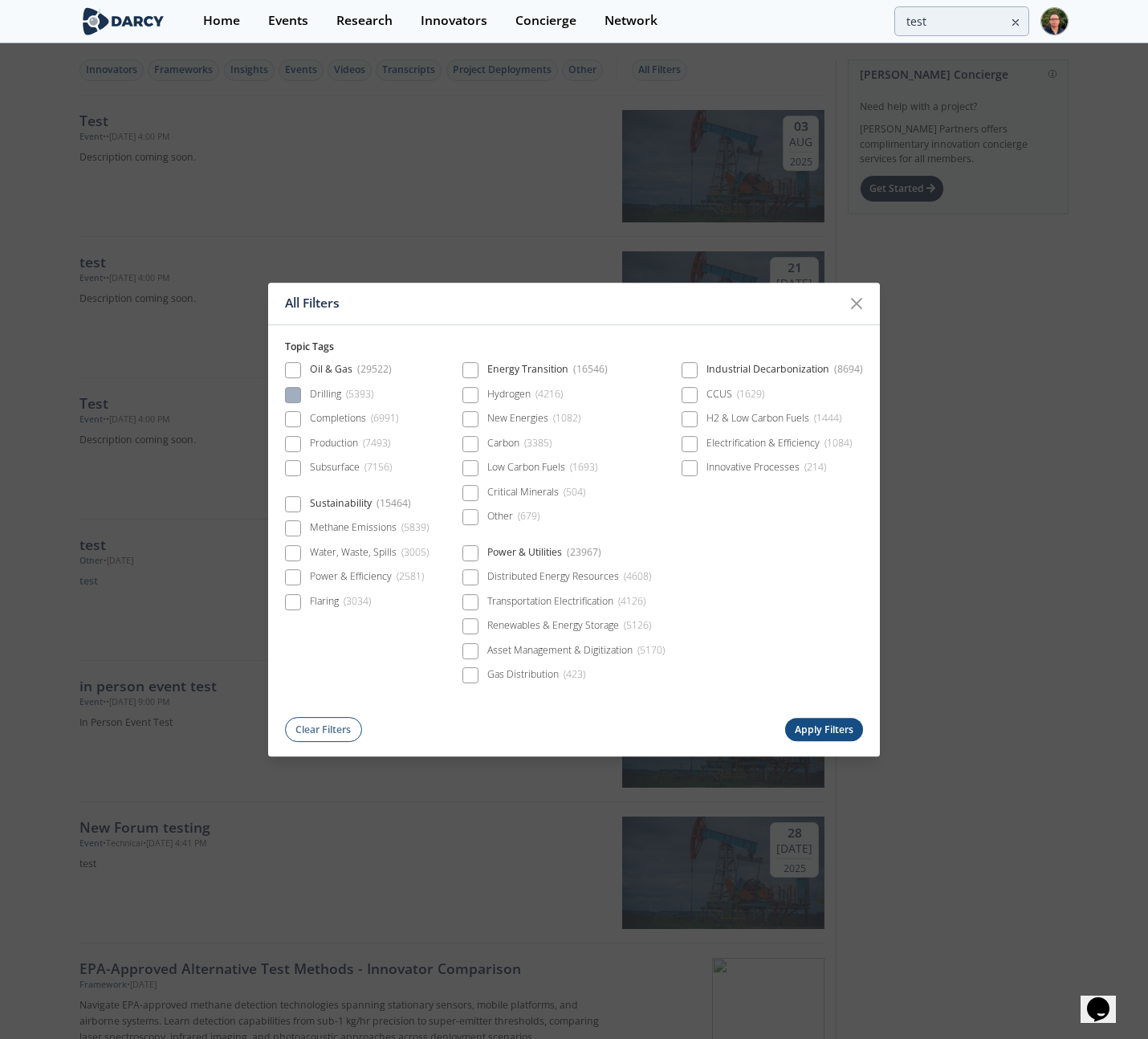
click at [326, 388] on div "Drilling ( 5393 )" at bounding box center [341, 394] width 65 height 14
click at [807, 726] on button "Apply Filters" at bounding box center [824, 730] width 79 height 23
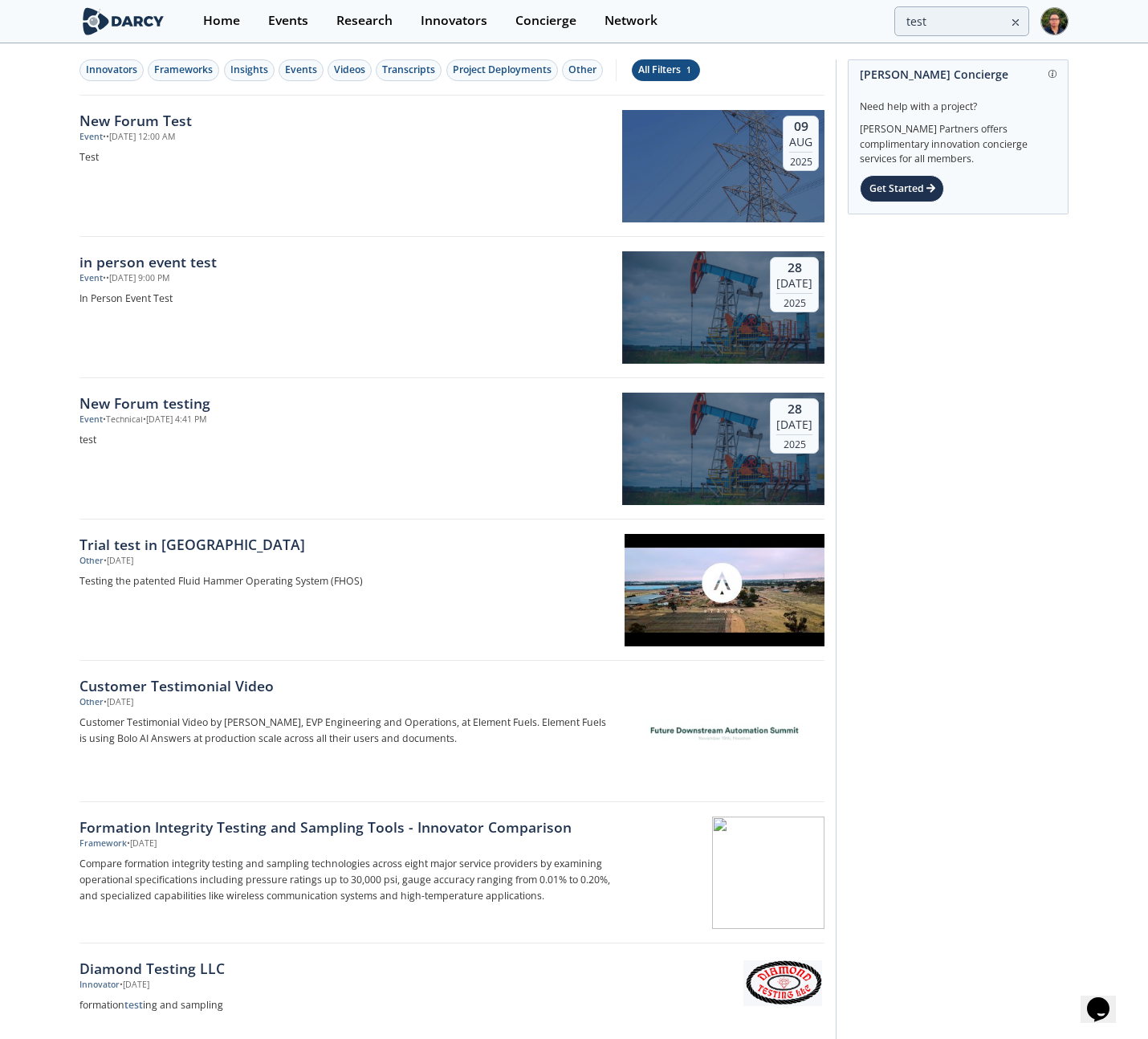
click at [655, 64] on div "All Filters 1" at bounding box center [665, 69] width 55 height 14
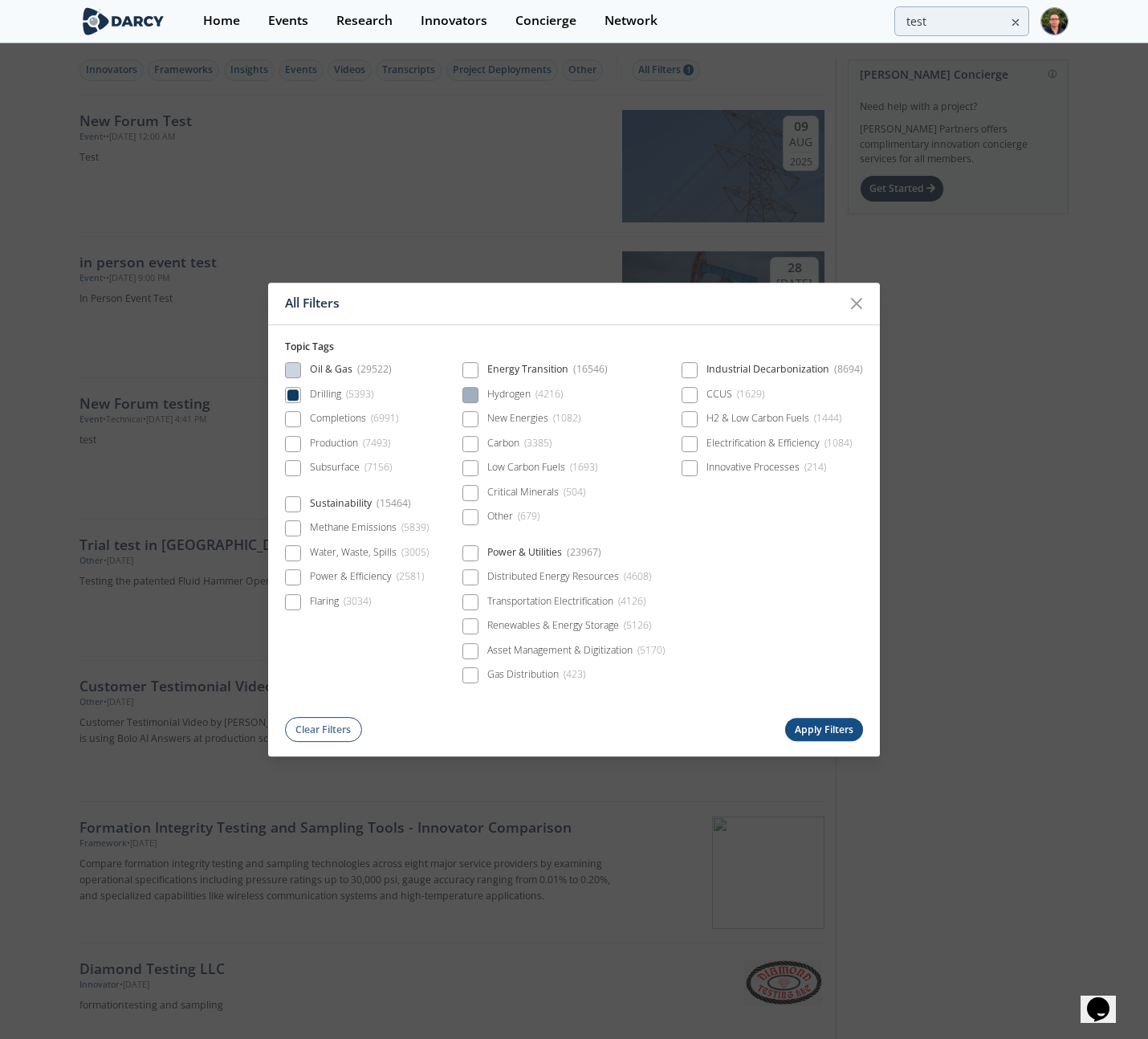
click at [517, 391] on div "Hydrogen ( 4216 )" at bounding box center [526, 394] width 77 height 14
click at [514, 415] on div "New Energies ( 1082 )" at bounding box center [534, 418] width 94 height 14
click at [521, 445] on div "Carbon ( 3385 )" at bounding box center [520, 443] width 65 height 14
click at [805, 726] on button "Apply Filters" at bounding box center [824, 730] width 79 height 23
